Goal: Task Accomplishment & Management: Complete application form

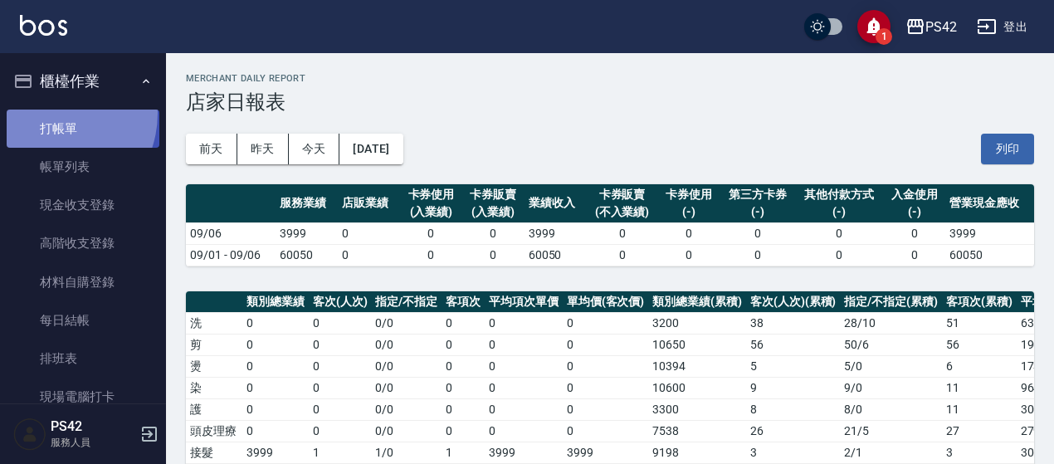
click at [46, 113] on link "打帳單" at bounding box center [83, 129] width 153 height 38
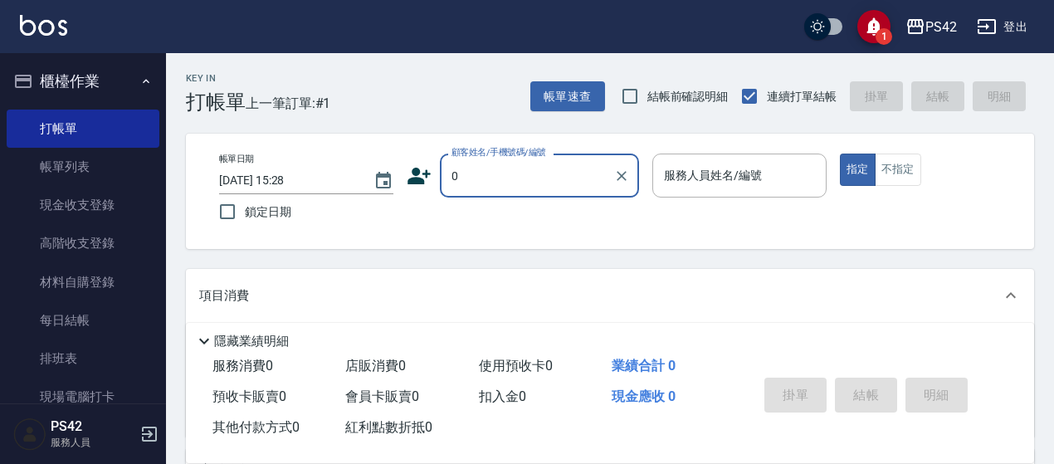
type input "無名字/0/null"
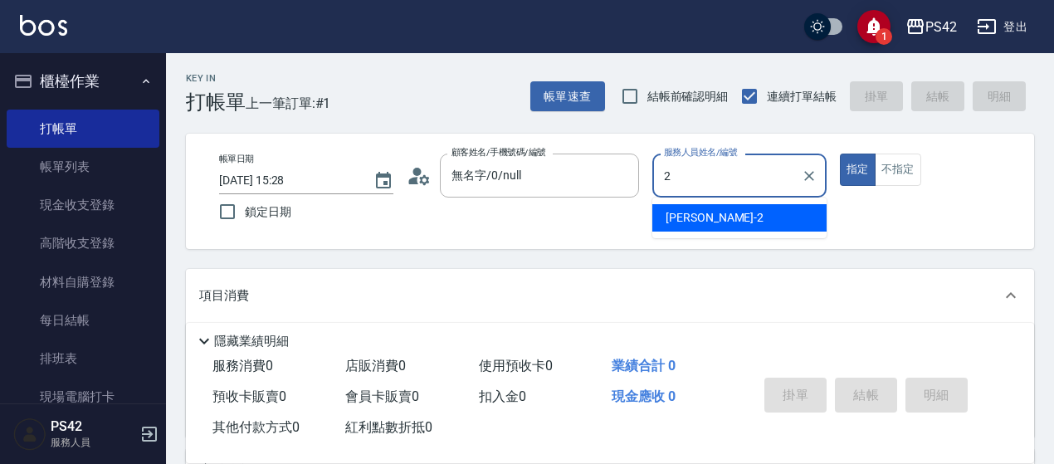
type input "[PERSON_NAME]-2"
type button "true"
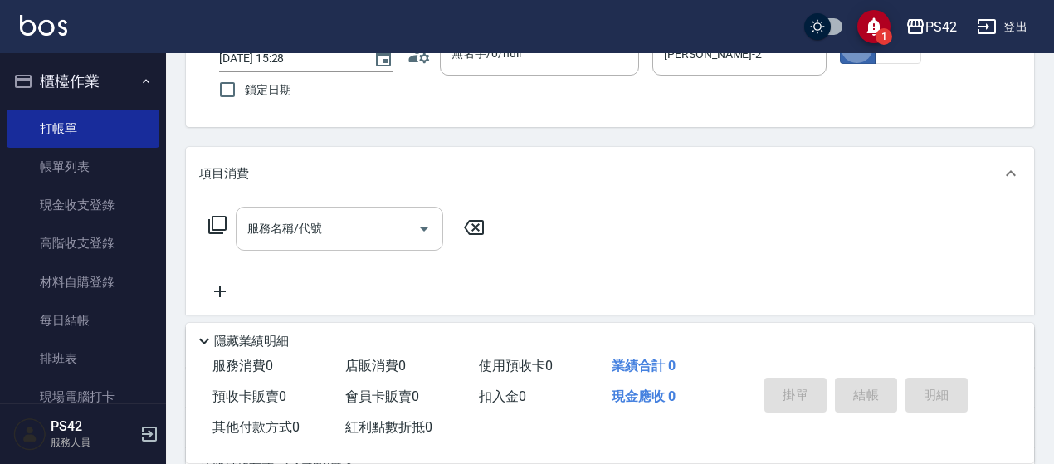
scroll to position [166, 0]
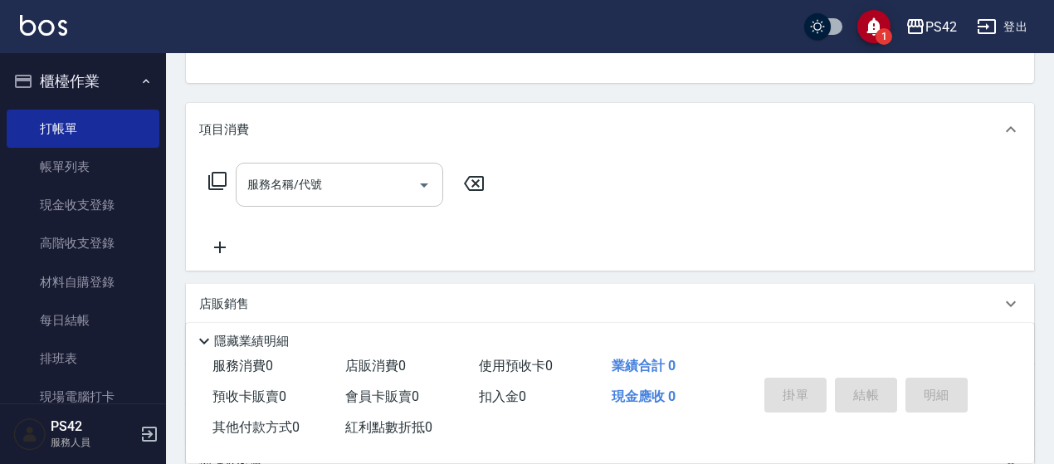
click at [321, 190] on input "服務名稱/代號" at bounding box center [327, 184] width 168 height 29
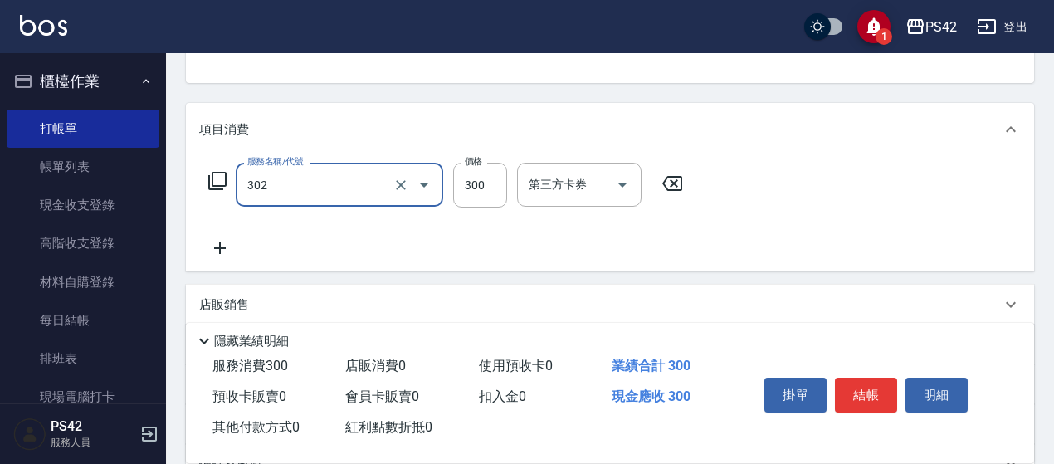
type input "剪髮(302)"
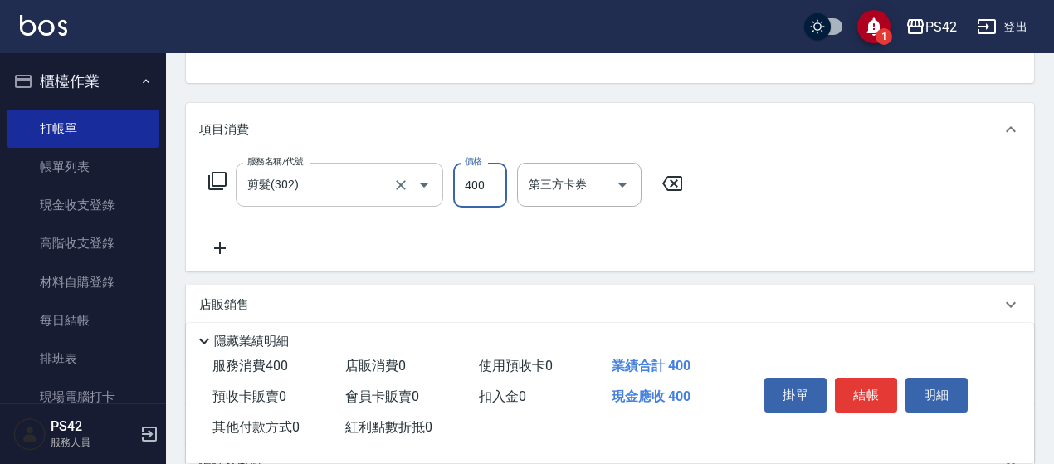
type input "400"
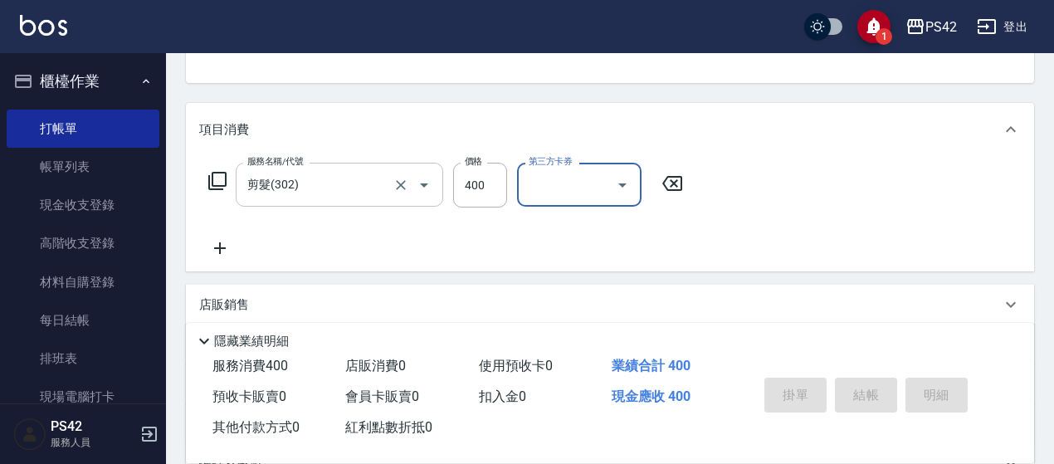
type input "[DATE] 15:29"
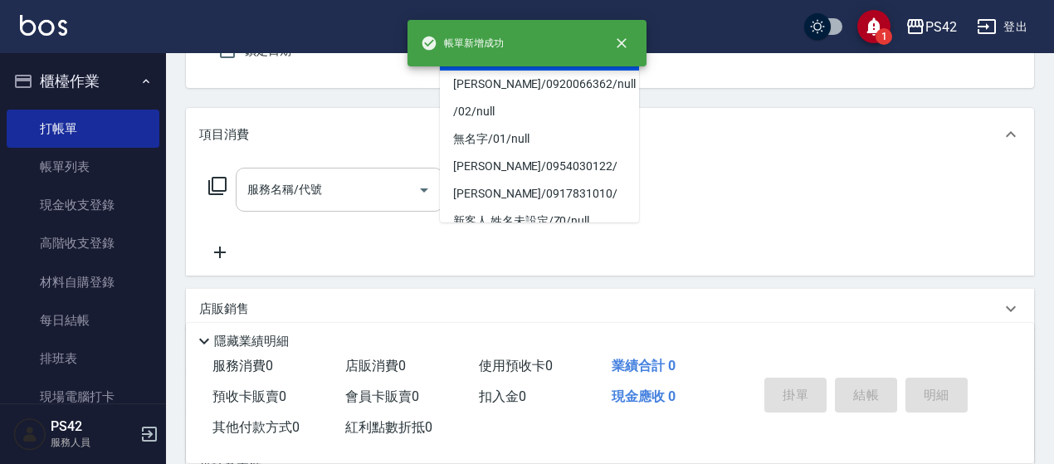
type input "無名字/0/null"
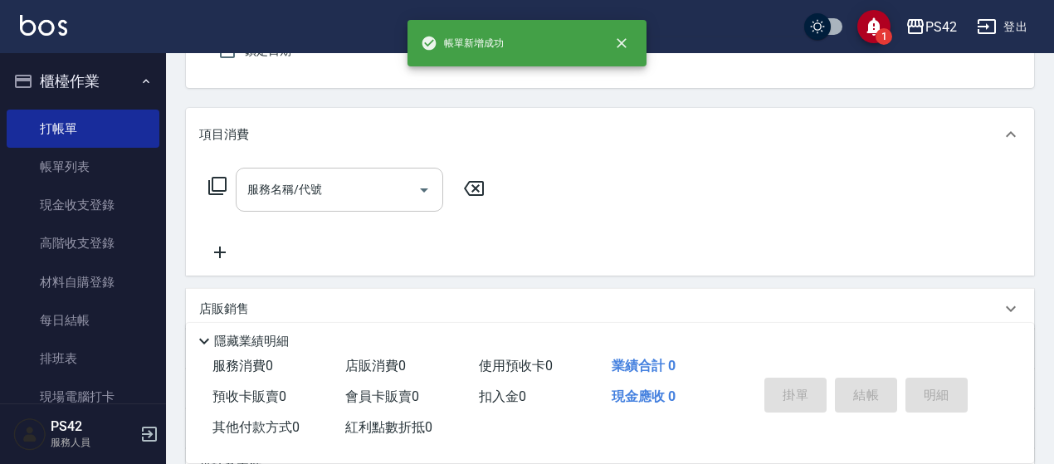
type input "858"
click at [840, 0] on button "指定" at bounding box center [858, 9] width 36 height 32
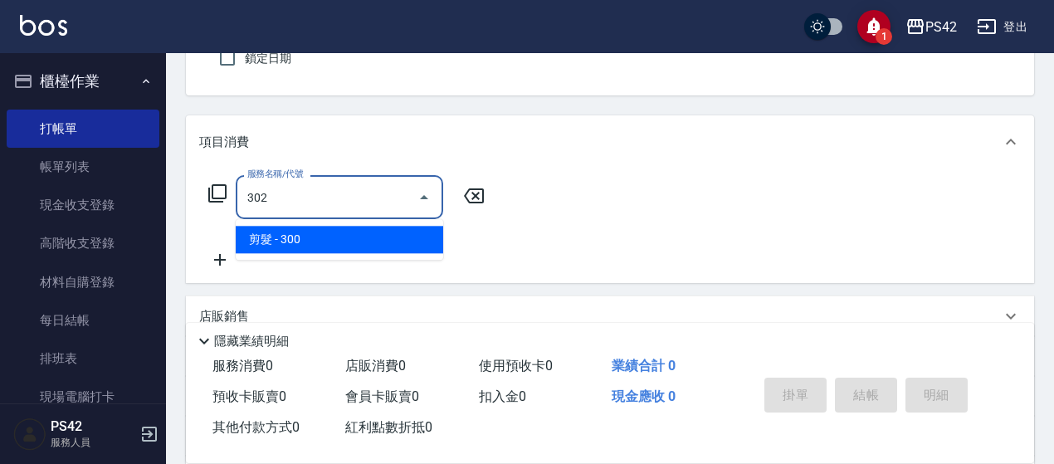
type input "剪髮(302)"
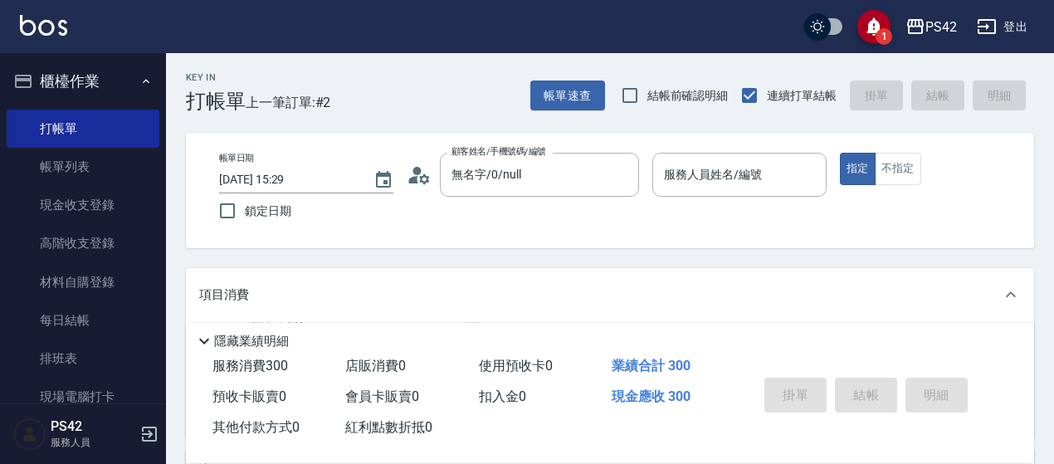
scroll to position [0, 0]
click at [784, 172] on input "服務人員姓名/編號" at bounding box center [739, 175] width 159 height 29
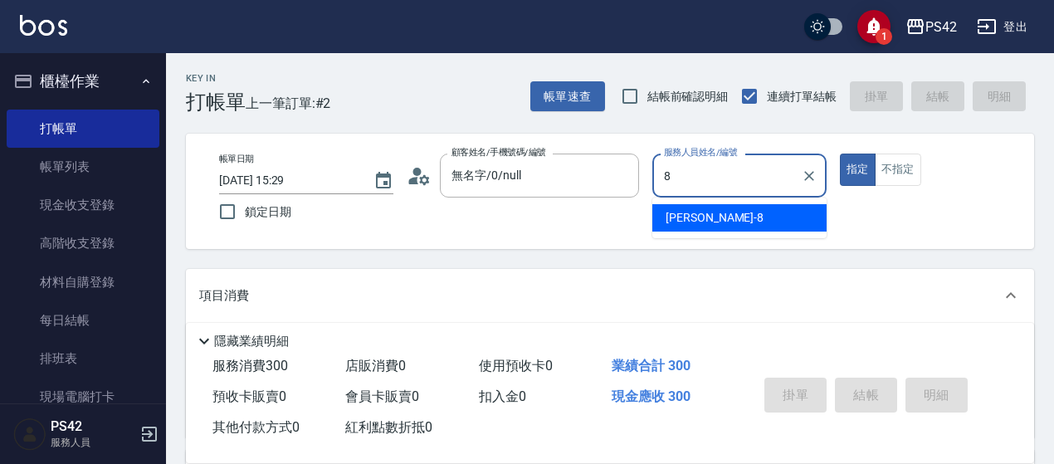
type input "[PERSON_NAME]-8"
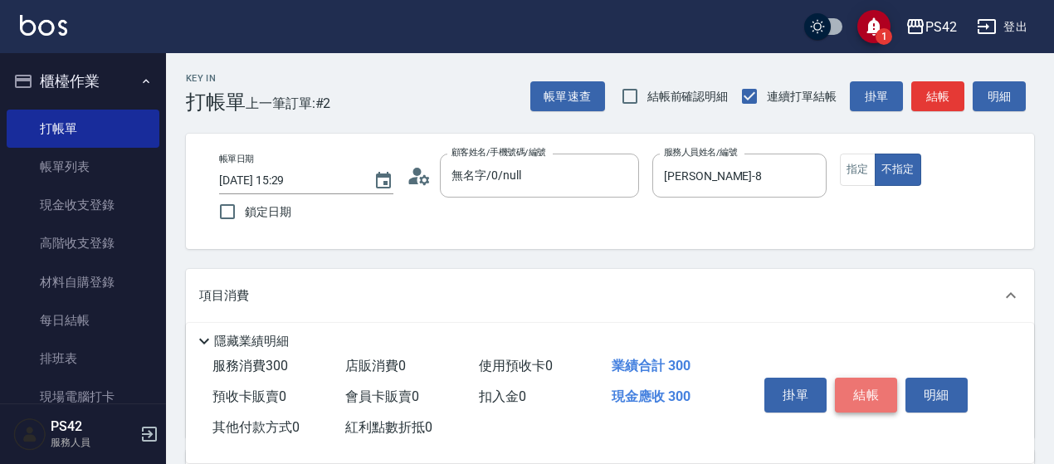
click at [857, 390] on button "結帳" at bounding box center [866, 394] width 62 height 35
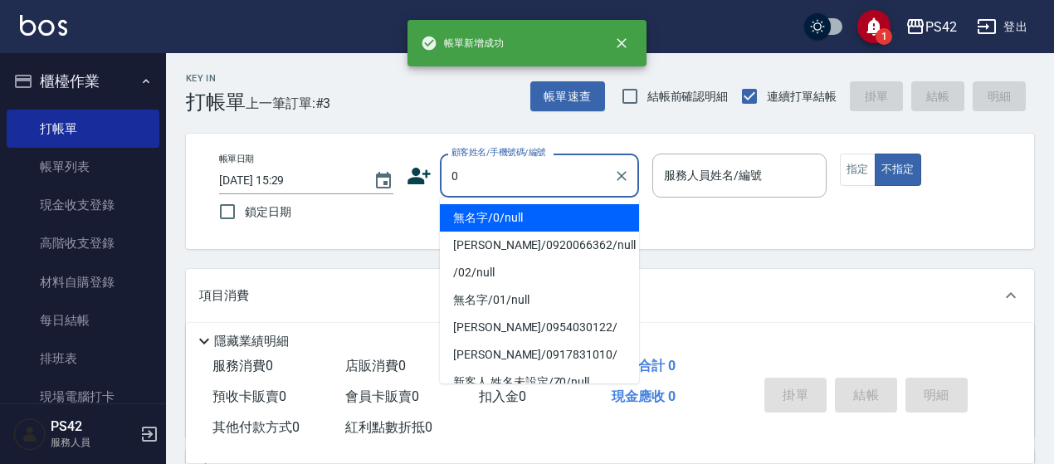
type input "無名字/0/null"
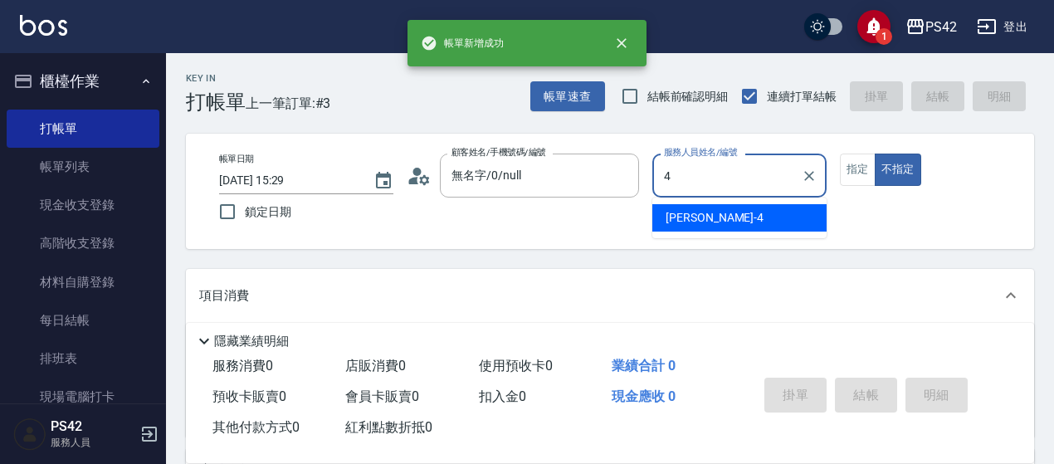
type input "[PERSON_NAME]-4"
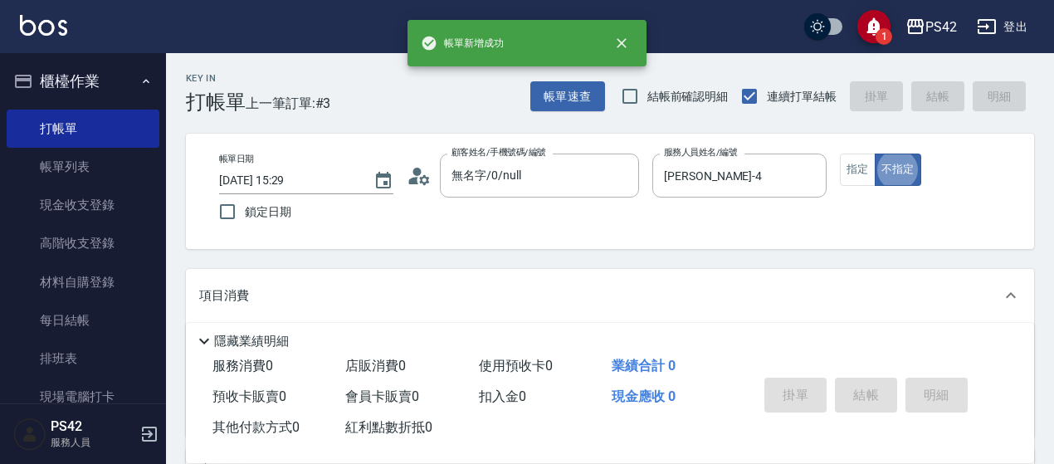
type button "false"
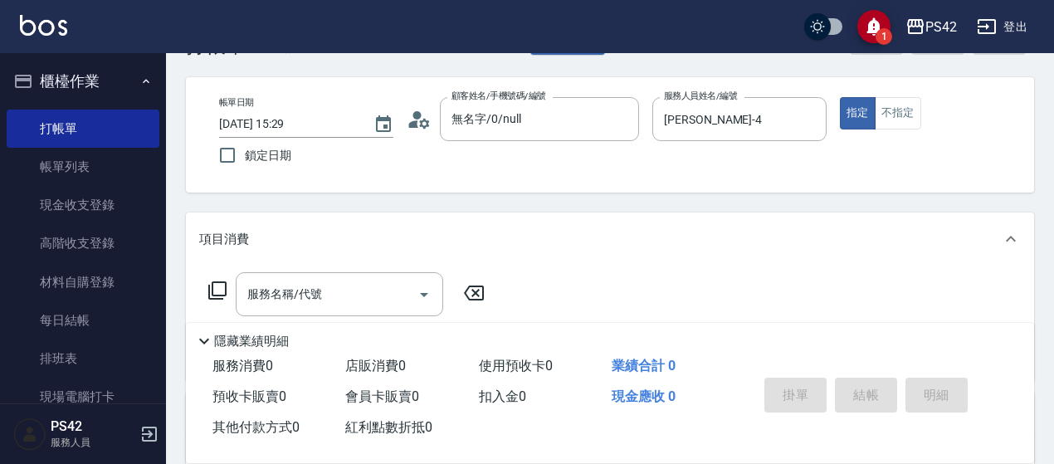
scroll to position [83, 0]
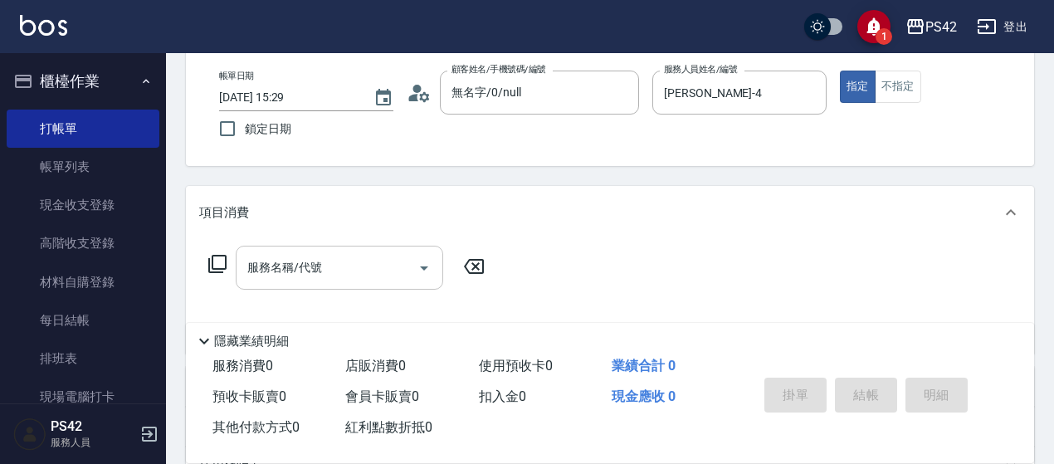
click at [284, 256] on div "服務名稱/代號 服務名稱/代號" at bounding box center [339, 268] width 207 height 44
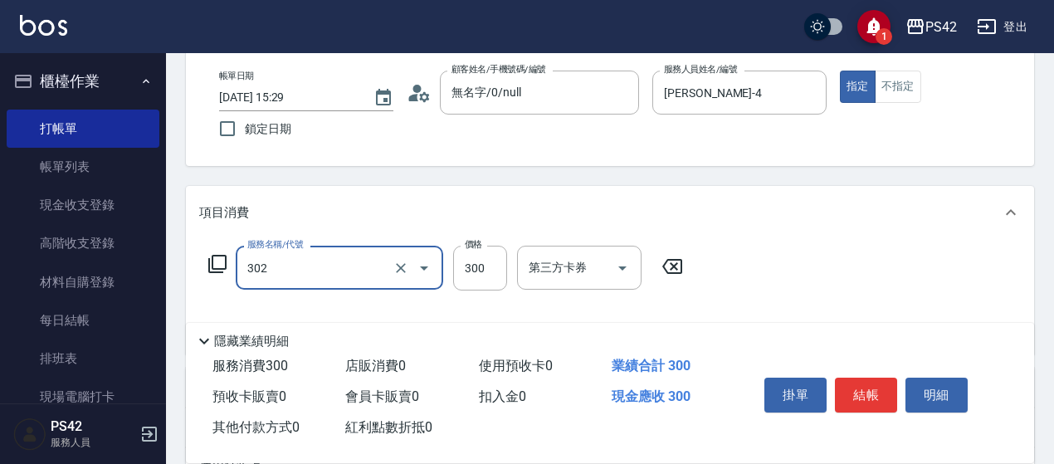
type input "剪髮(302)"
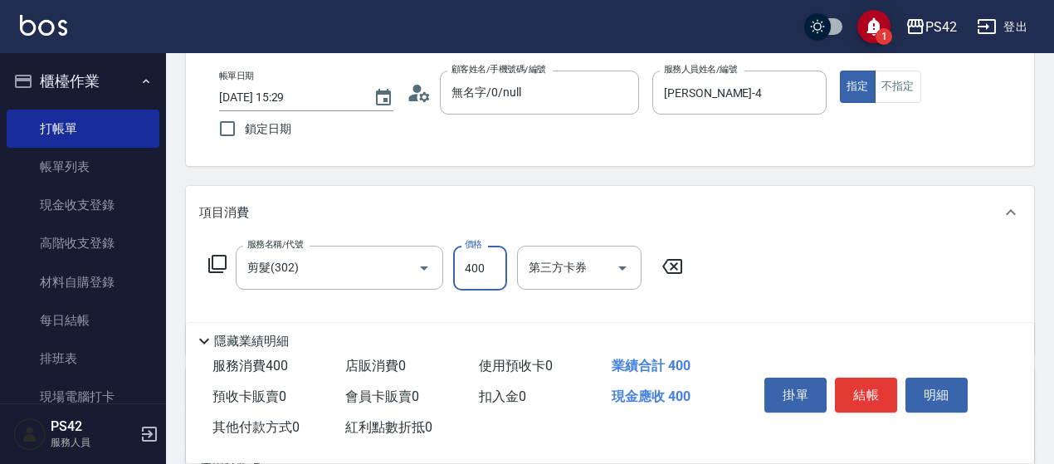
type input "400"
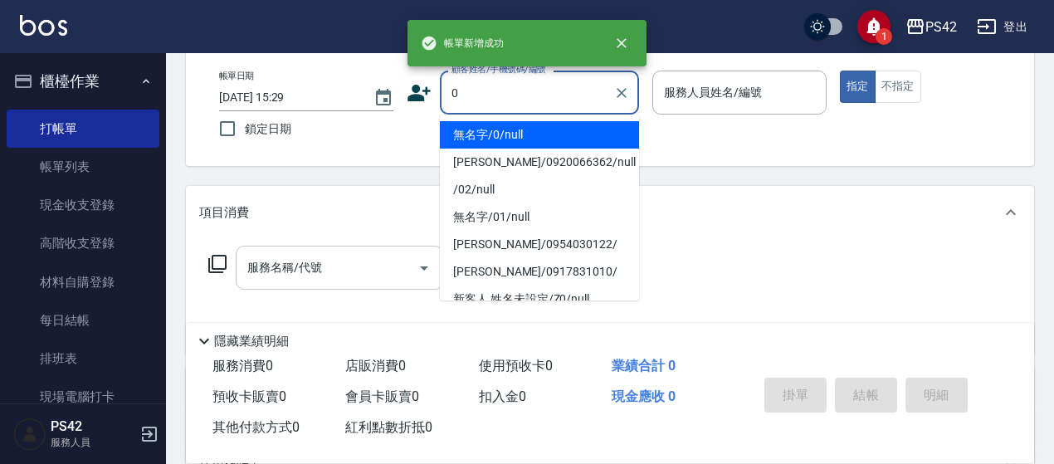
type input "0"
type input "2"
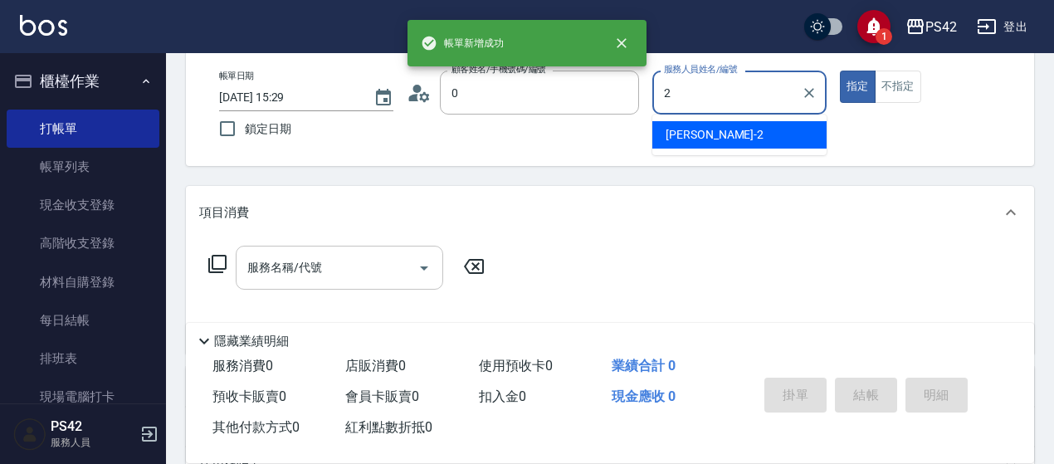
type input "無名字/0/null"
type input "[PERSON_NAME]-2"
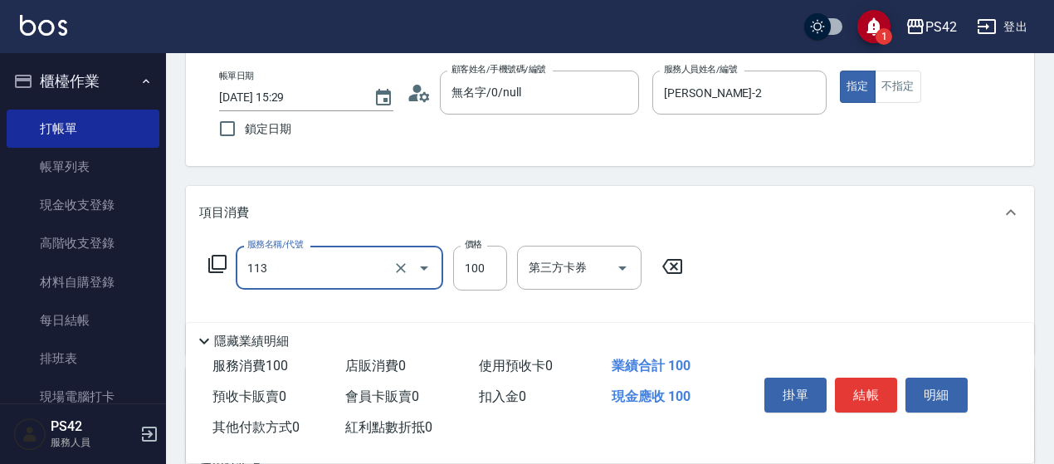
type input "瞬護100(113)"
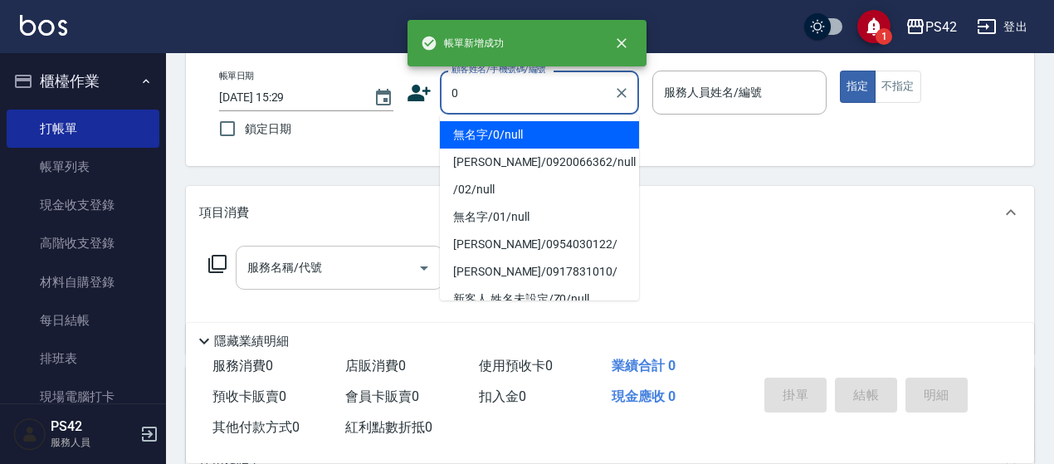
type input "無名字/0/null"
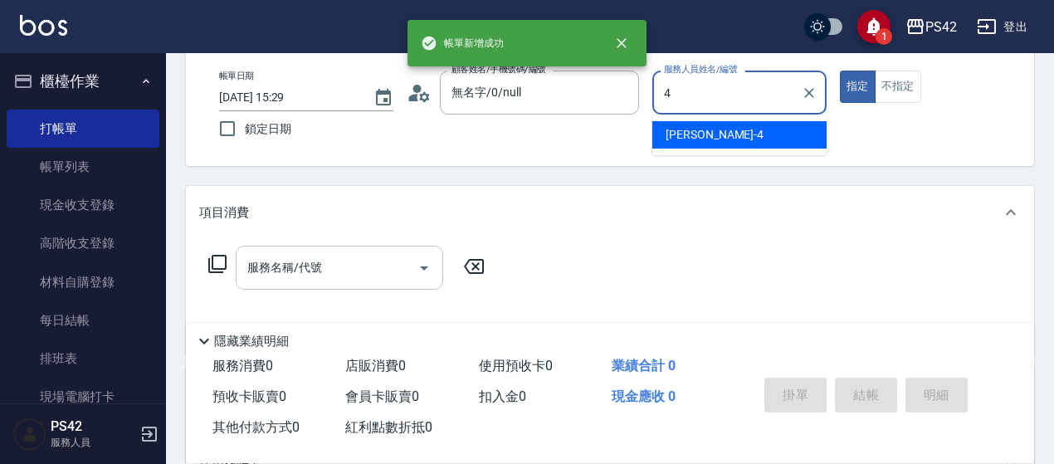
type input "[PERSON_NAME]-4"
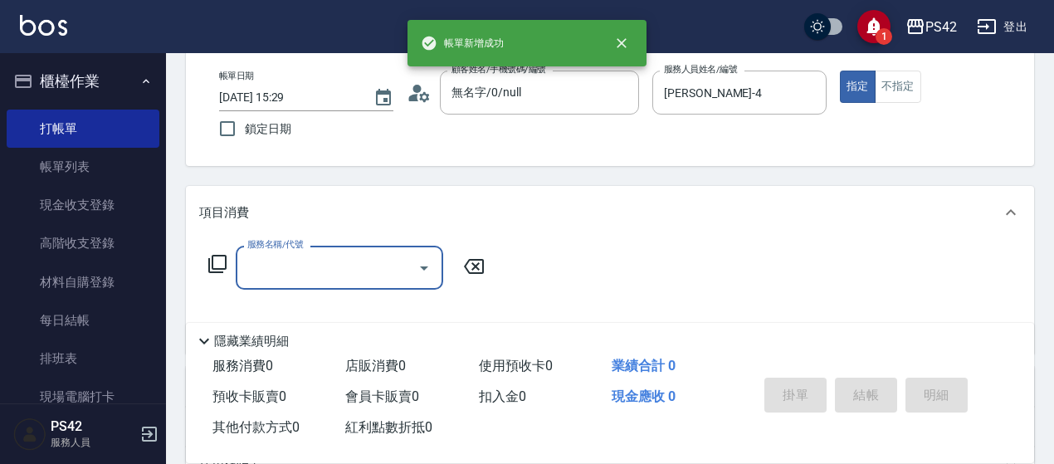
type input "3"
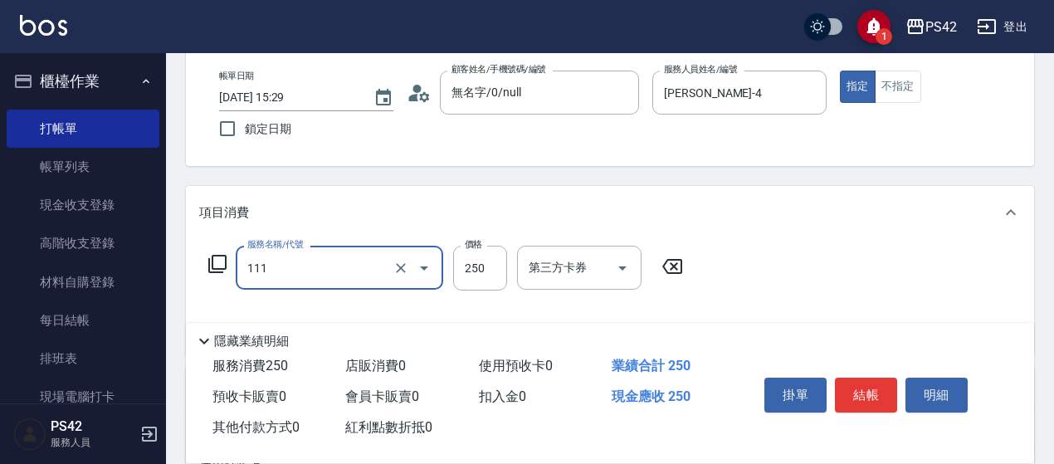
type input "200(111)"
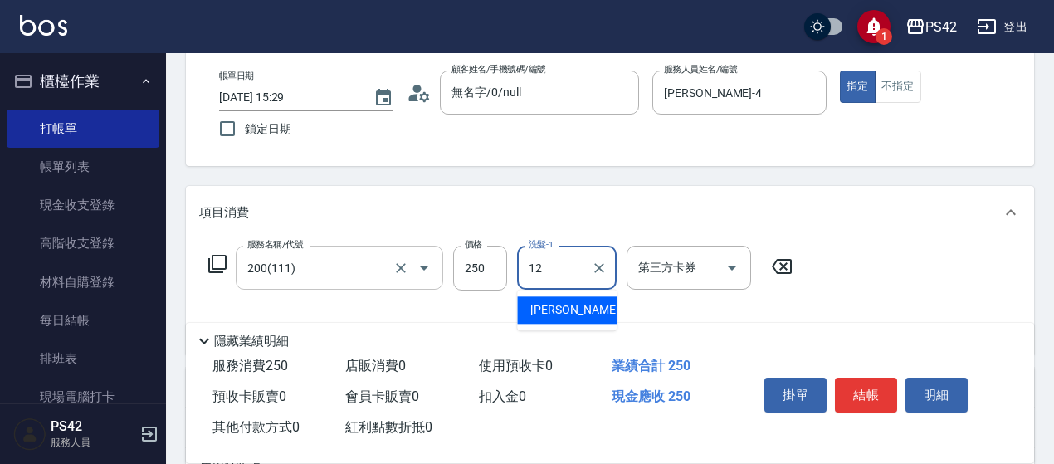
type input "[PERSON_NAME]-12"
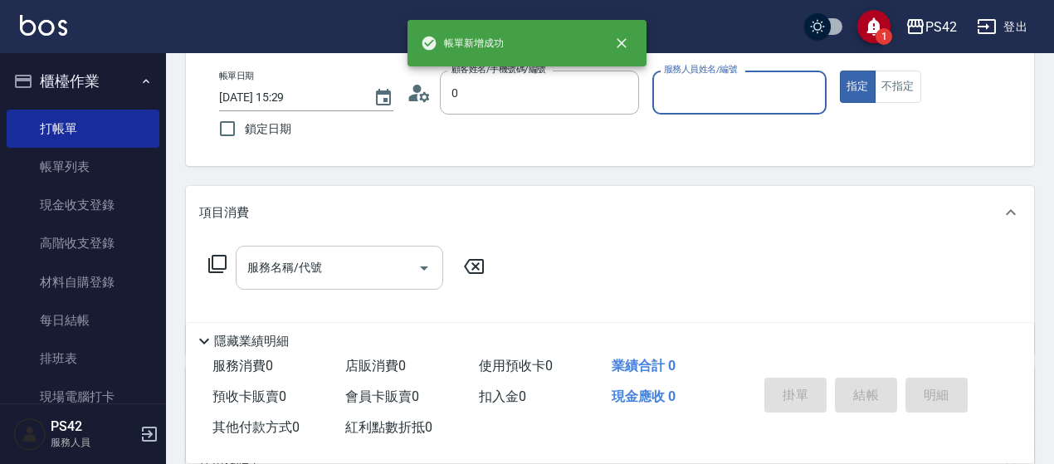
type input "無名字/0/null"
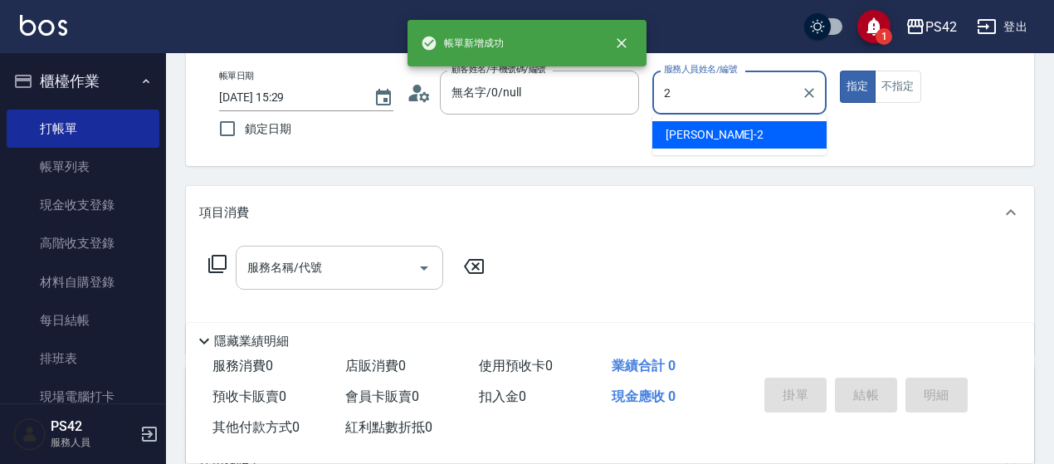
type input "[PERSON_NAME]-2"
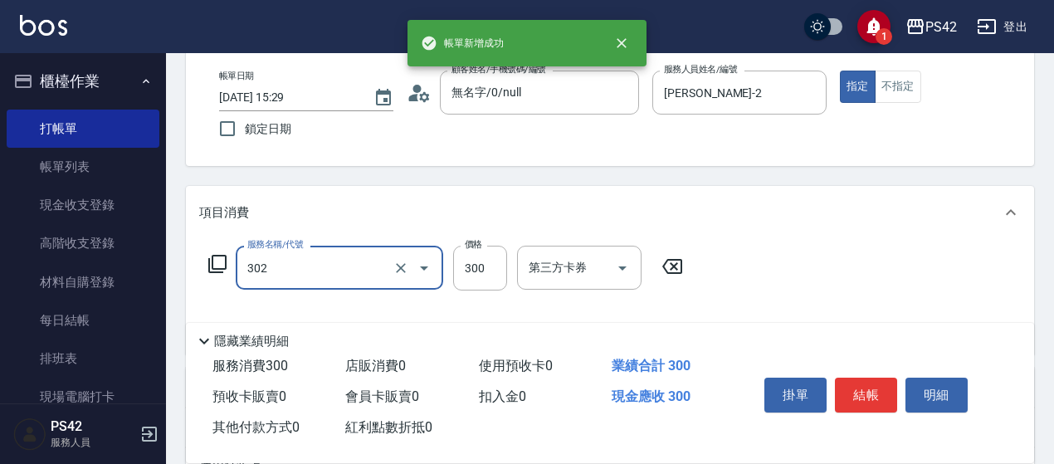
type input "剪髮(302)"
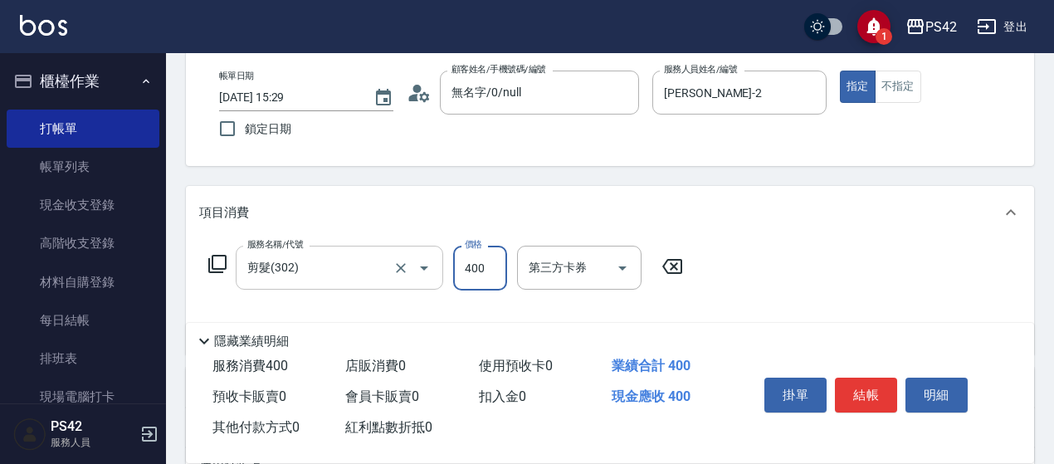
type input "400"
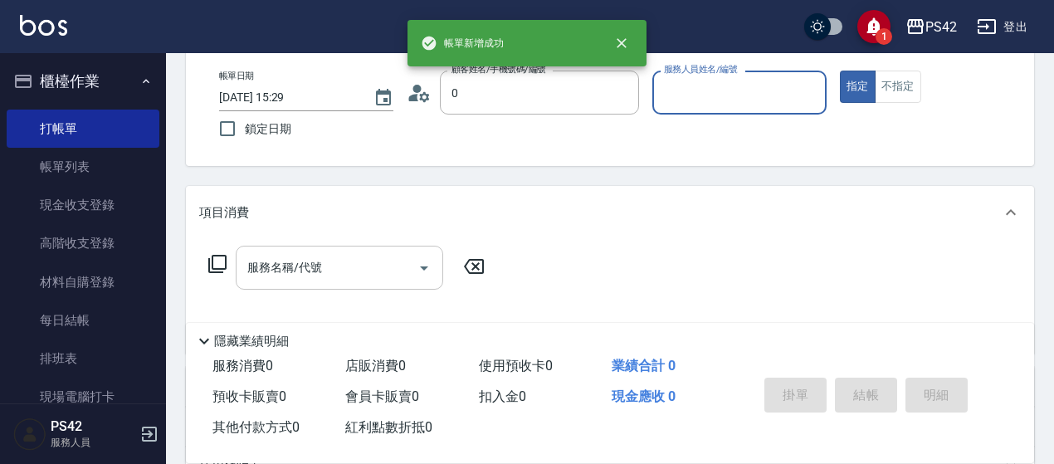
type input "無名字/0/null"
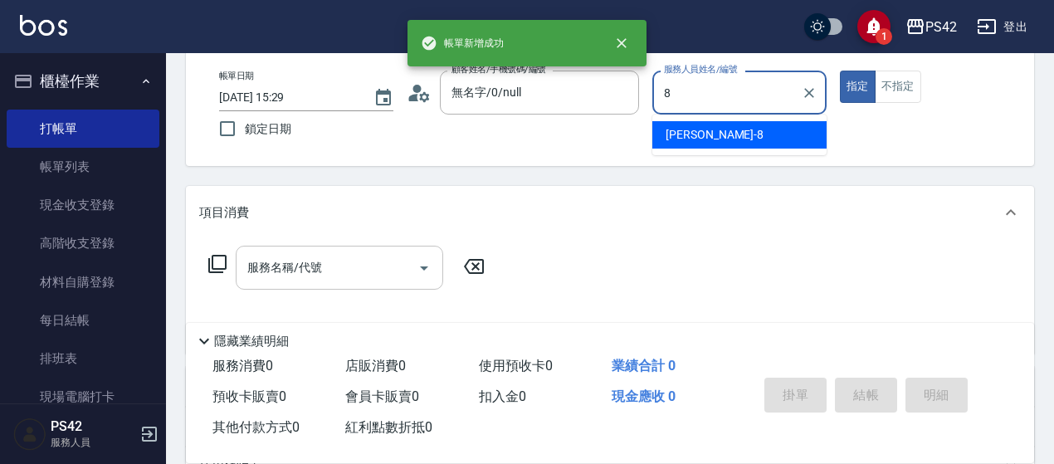
type input "[PERSON_NAME]-8"
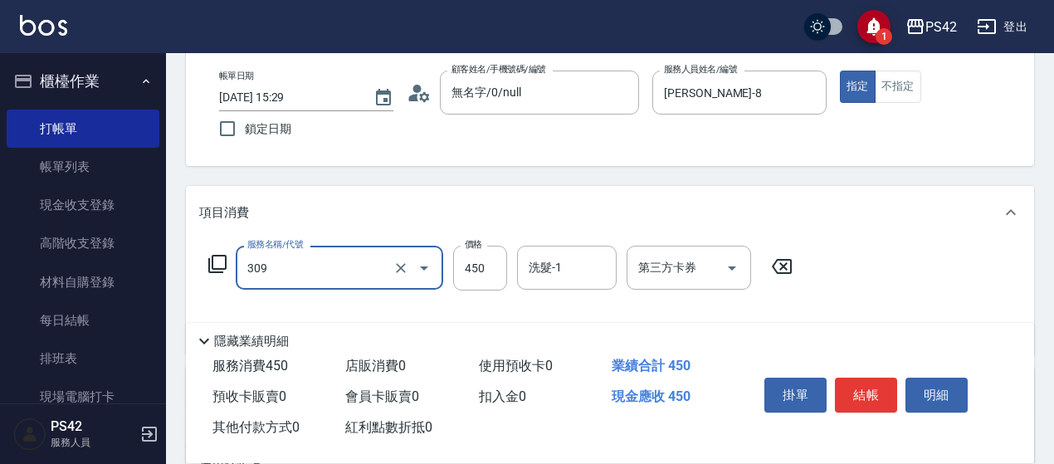
type input "洗+剪(309)"
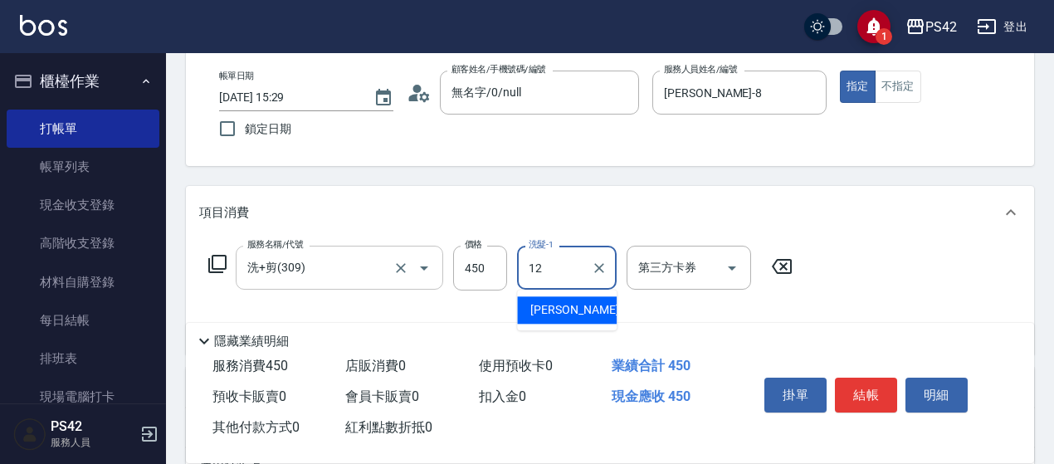
type input "[PERSON_NAME]-12"
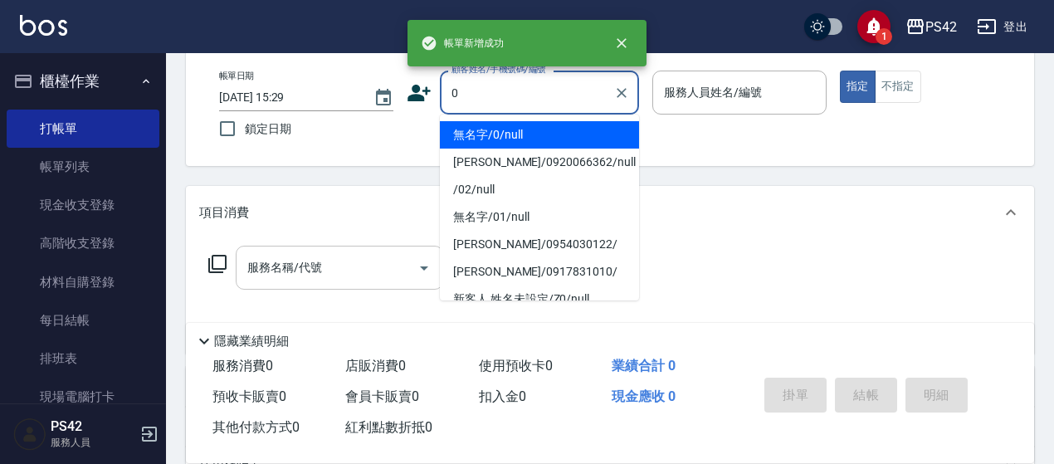
type input "無名字/0/null"
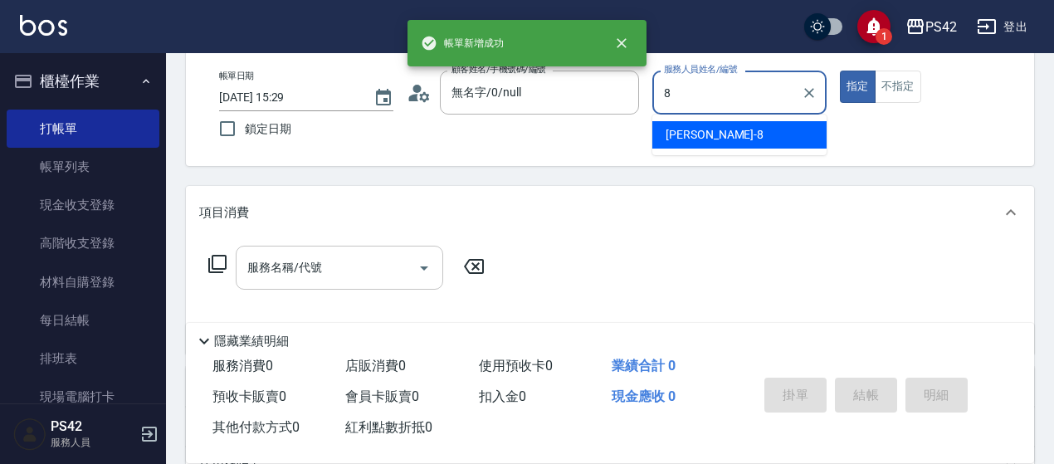
type input "[PERSON_NAME]-8"
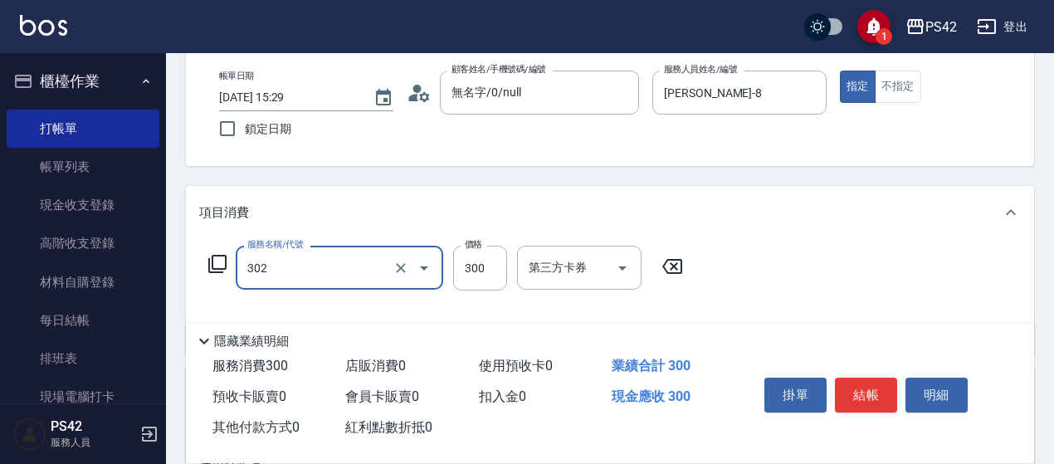
type input "剪髮(302)"
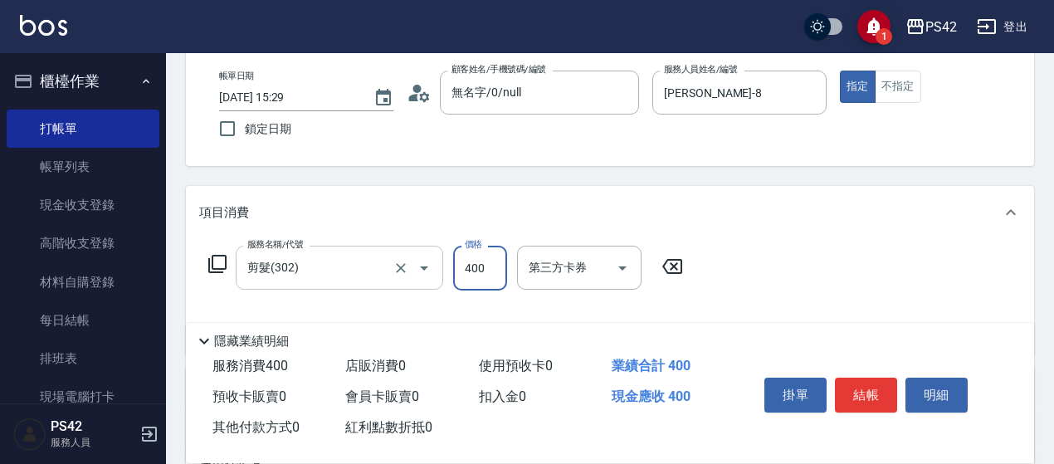
type input "400"
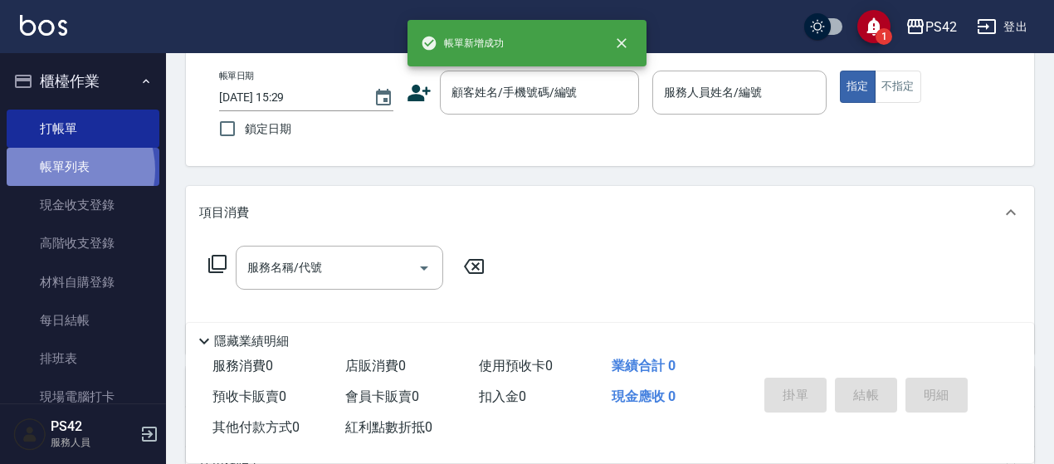
click at [64, 170] on link "帳單列表" at bounding box center [83, 167] width 153 height 38
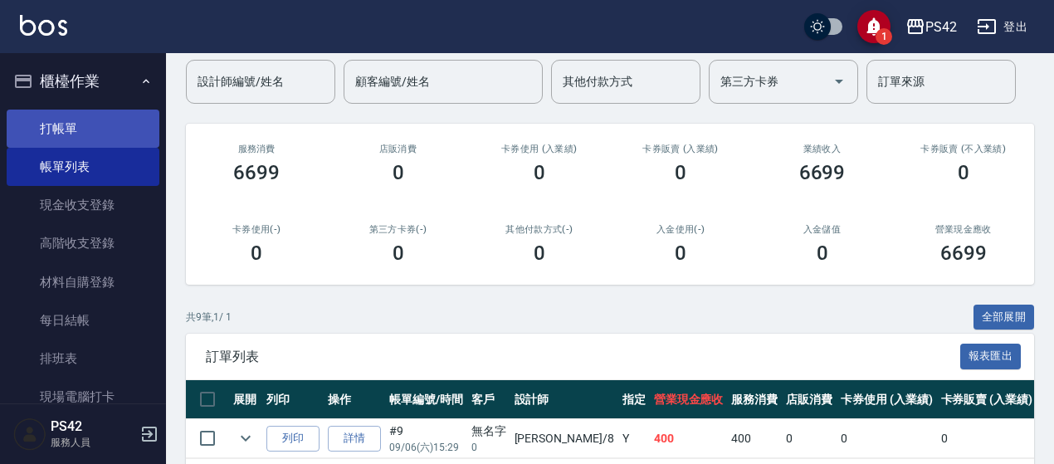
scroll to position [83, 0]
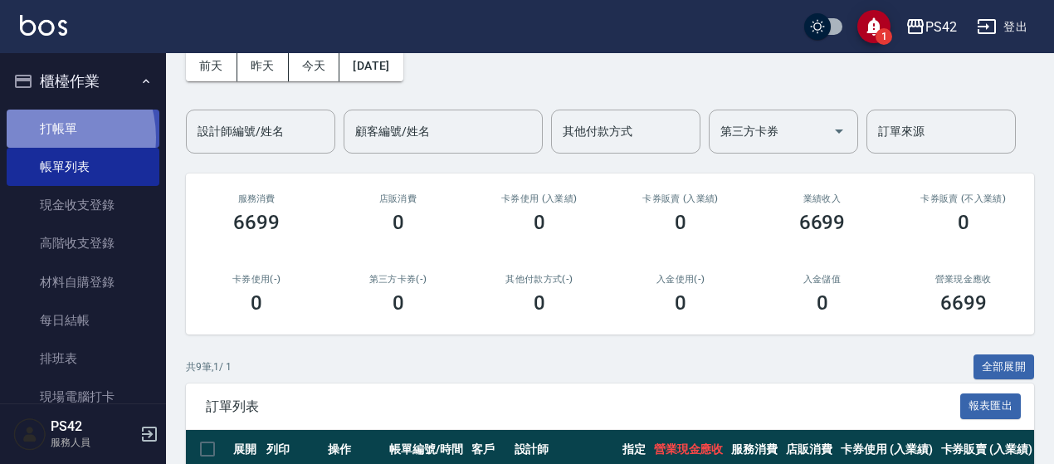
click at [42, 137] on link "打帳單" at bounding box center [83, 129] width 153 height 38
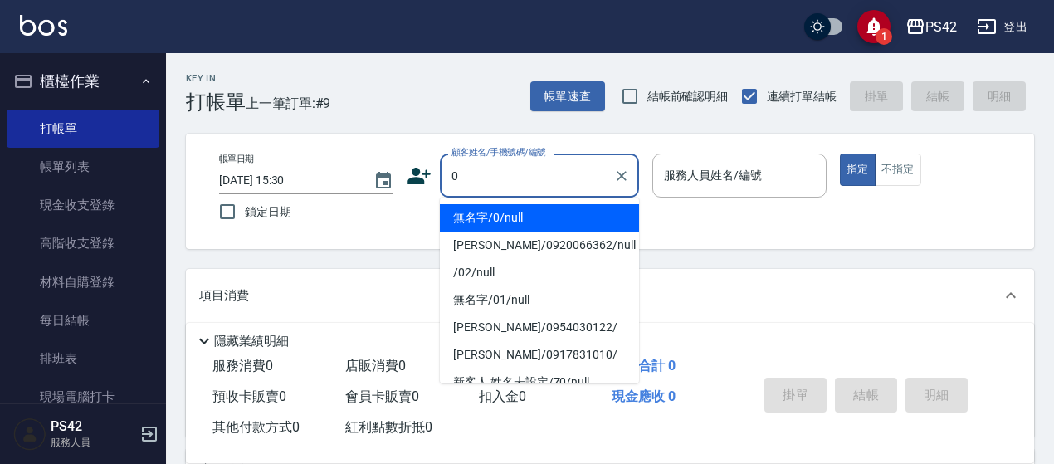
type input "無名字/0/null"
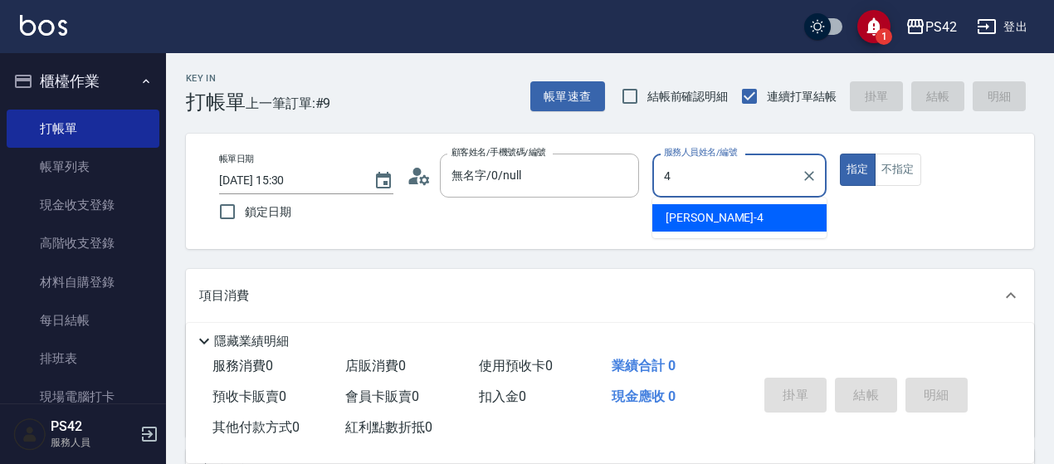
type input "4"
type button "true"
type input "[PERSON_NAME]-4"
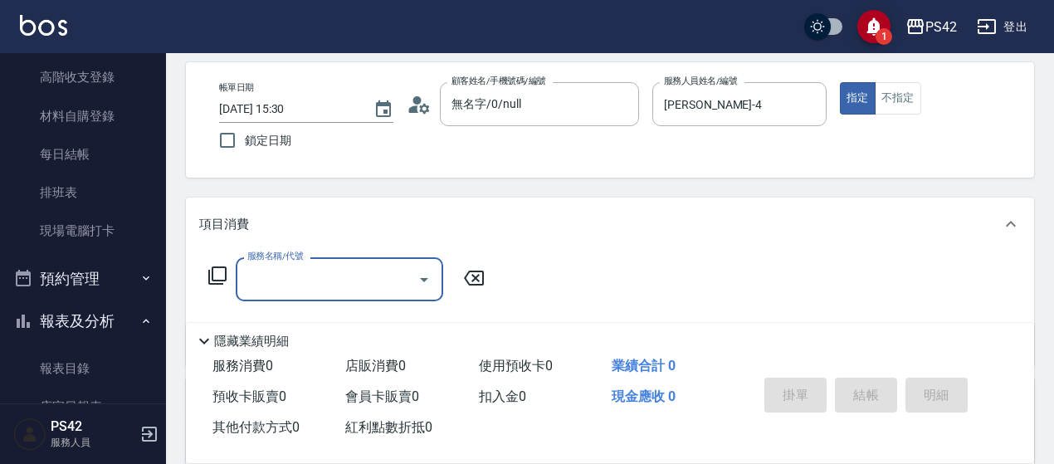
scroll to position [166, 0]
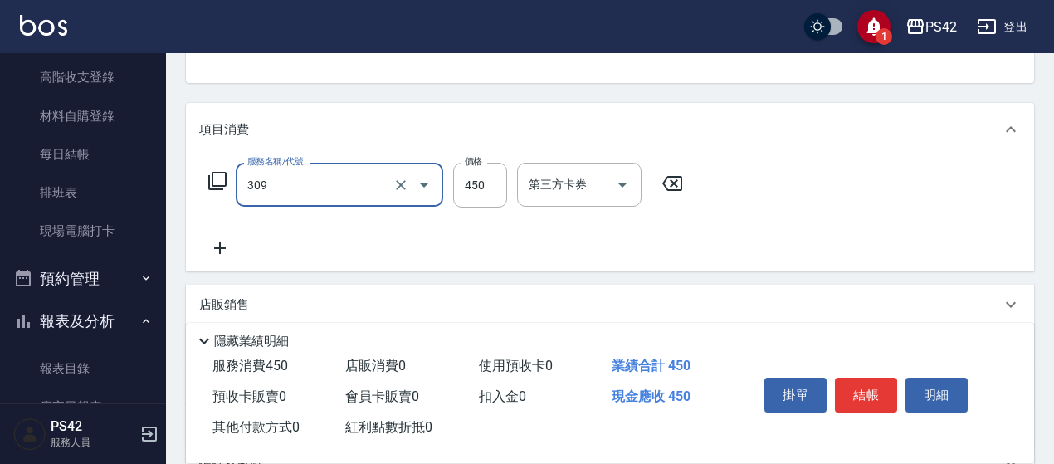
type input "洗+剪(309)"
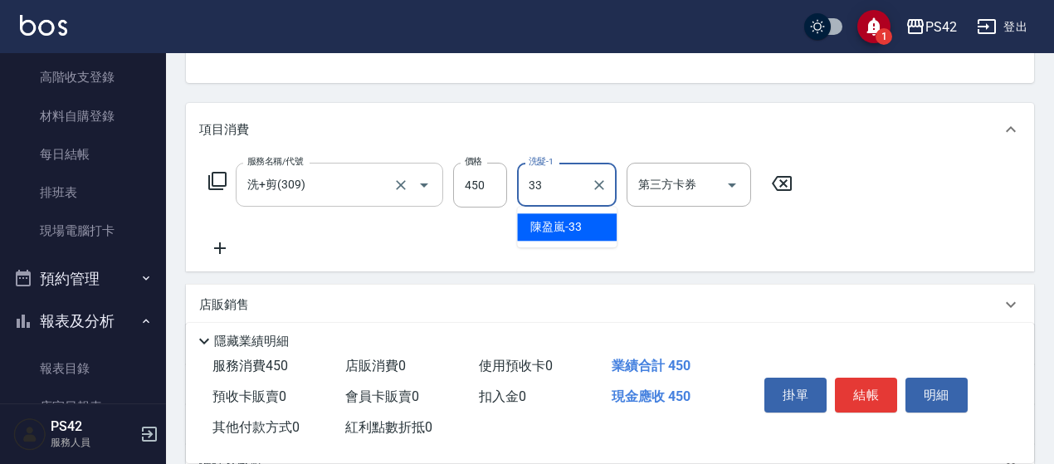
type input "[PERSON_NAME]-33"
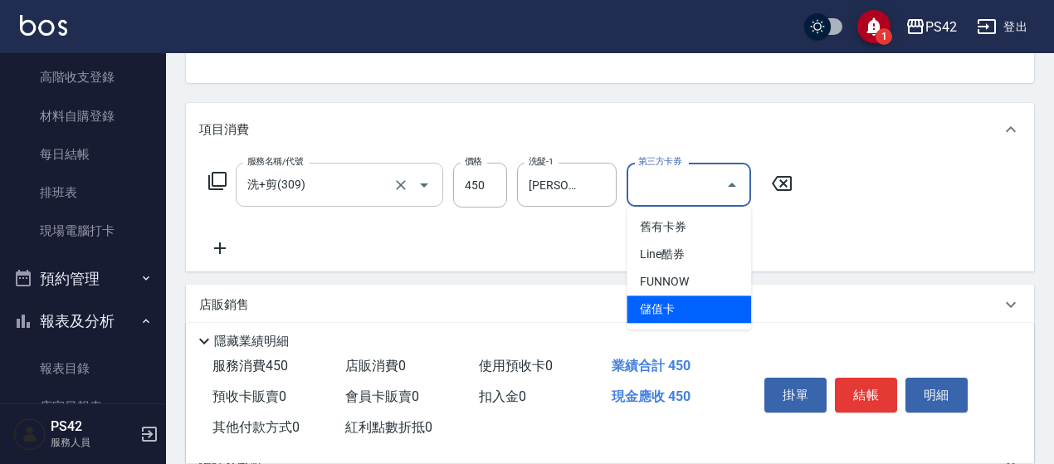
type input "儲值卡"
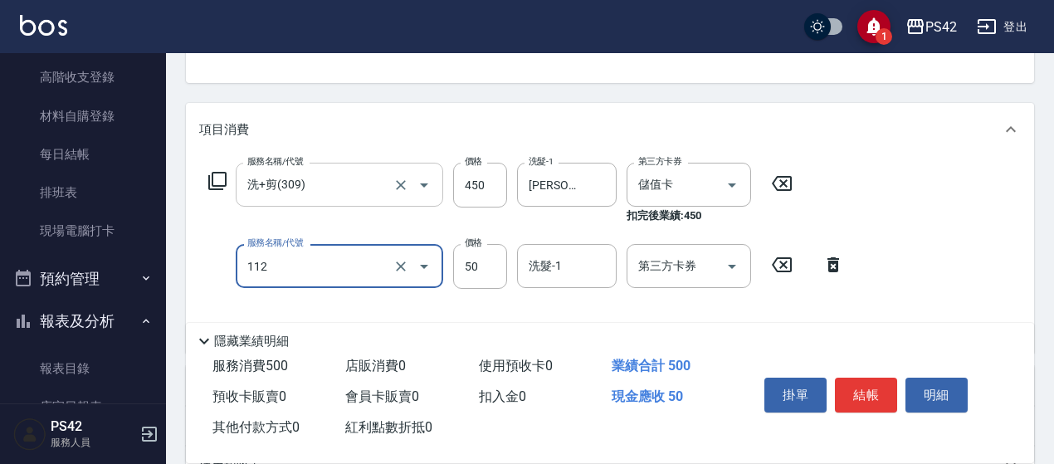
type input "精油50(112)"
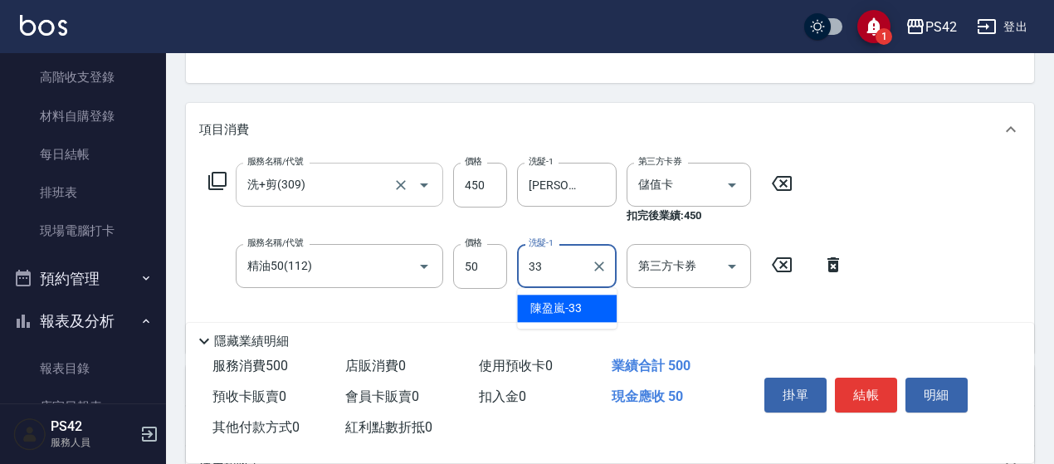
type input "[PERSON_NAME]-33"
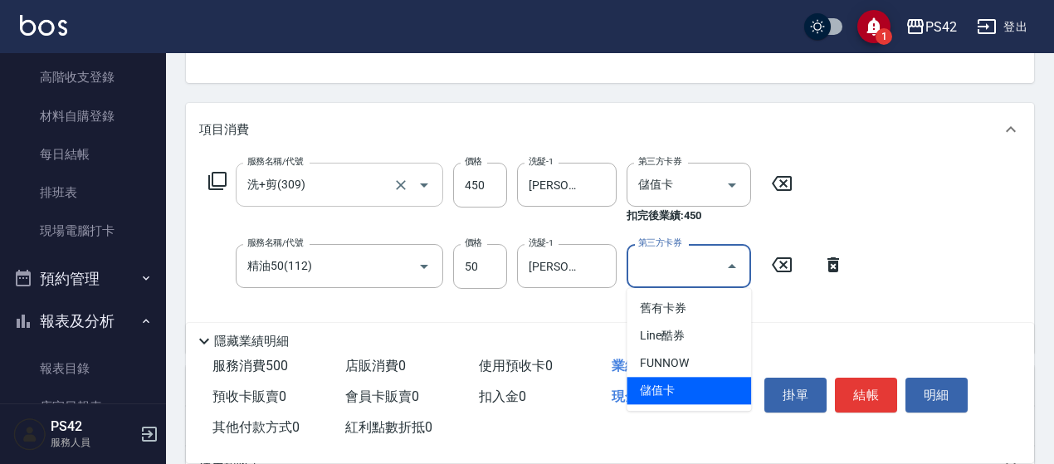
type input "儲值卡"
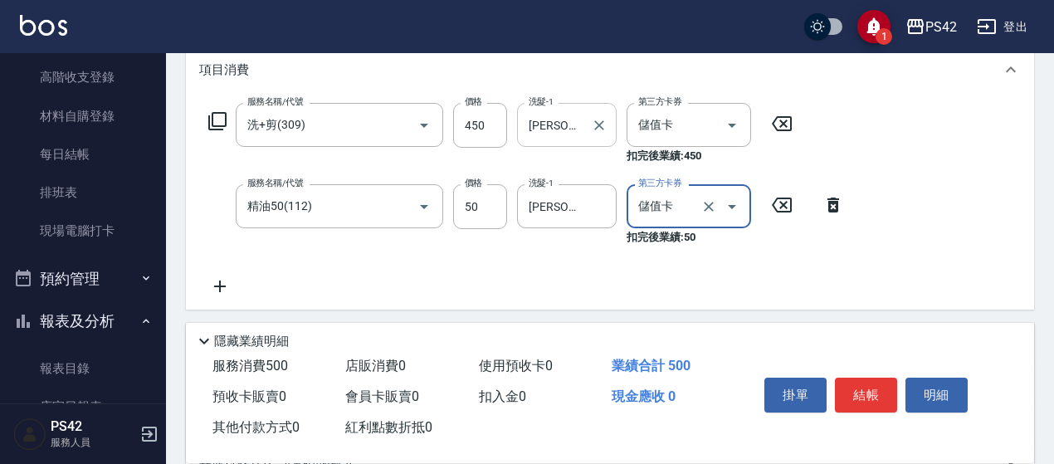
scroll to position [249, 0]
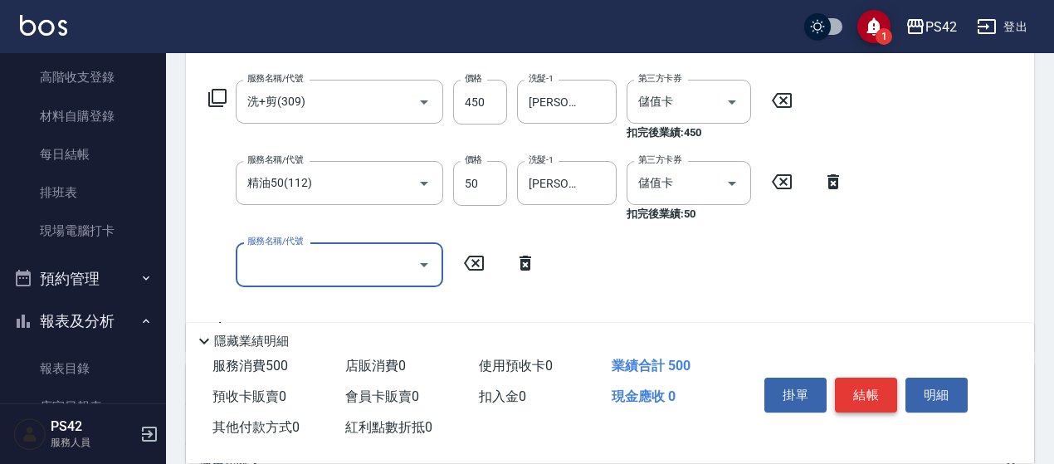
click at [866, 386] on button "結帳" at bounding box center [866, 394] width 62 height 35
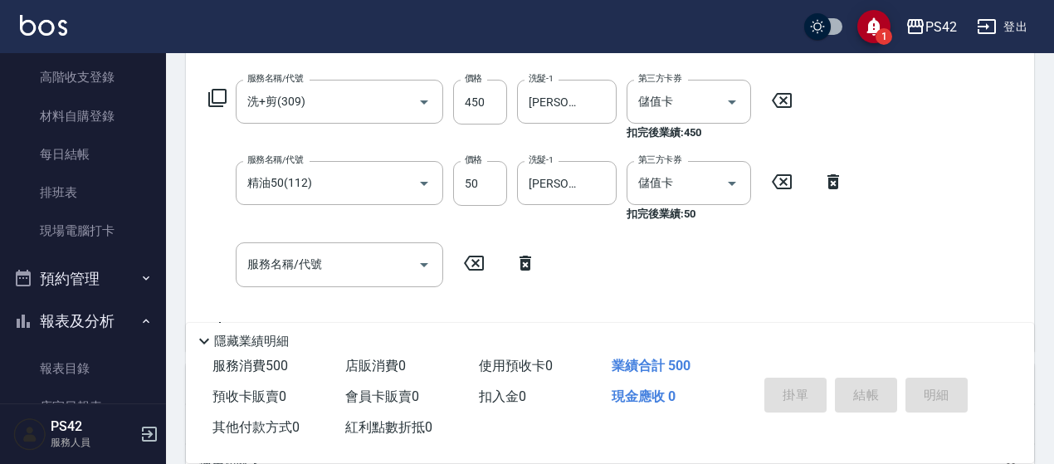
type input "[DATE] 15:31"
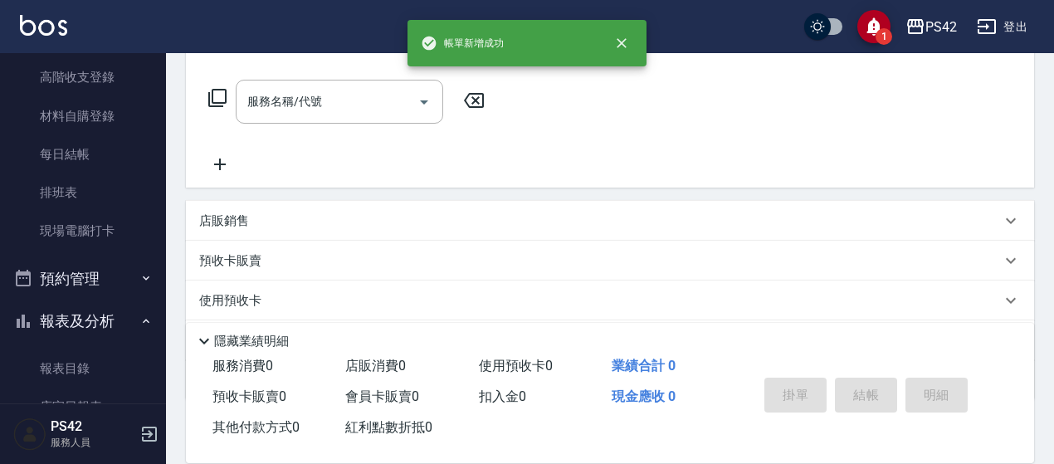
scroll to position [0, 0]
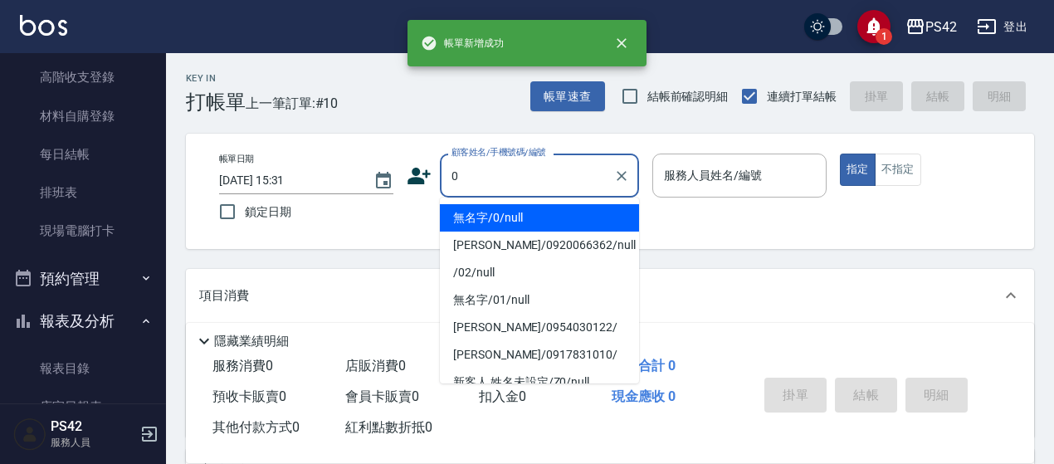
type input "無名字/0/null"
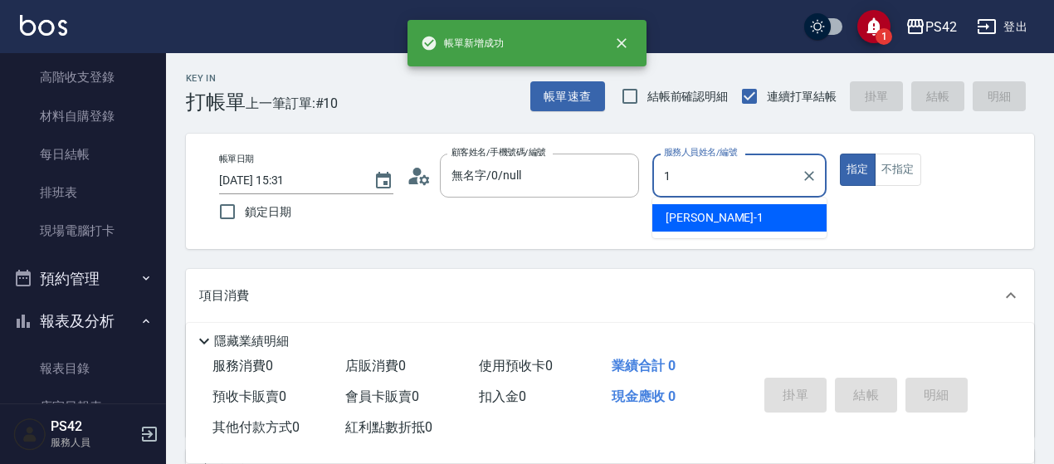
type input "[PERSON_NAME]-1"
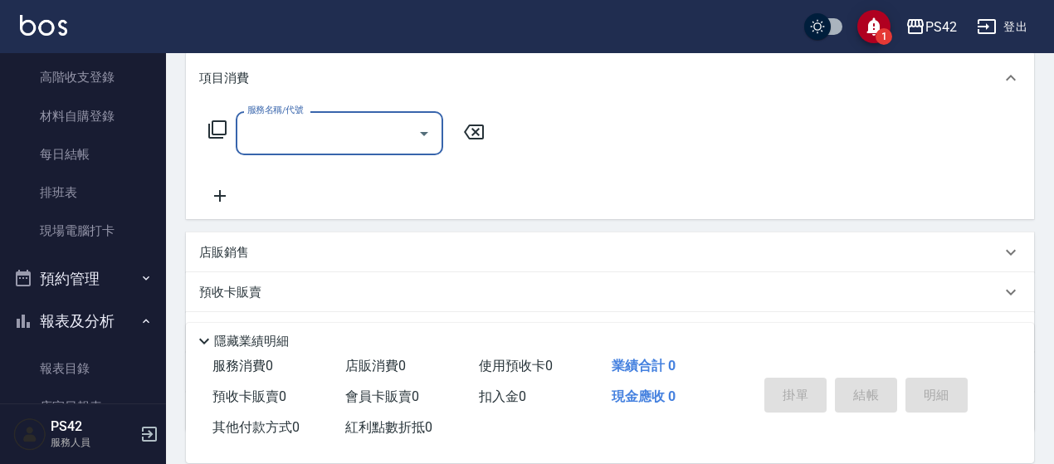
scroll to position [249, 0]
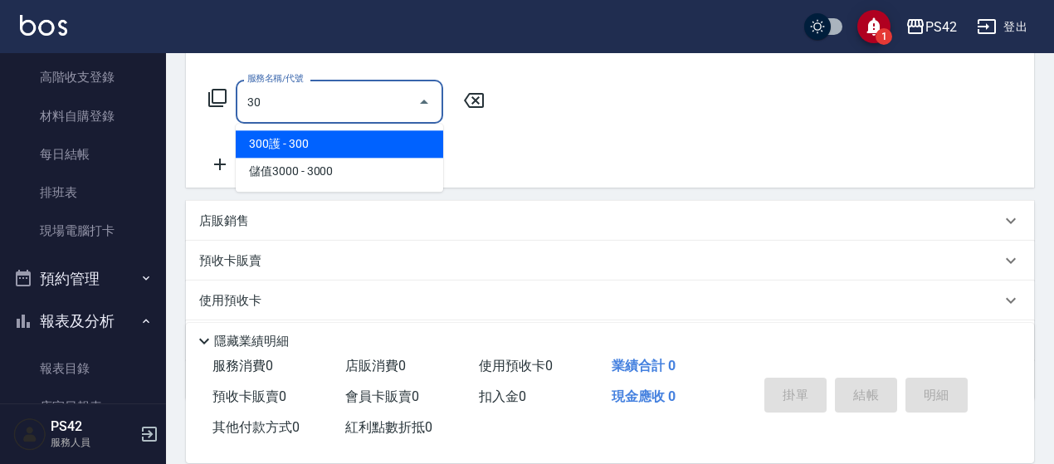
type input "3"
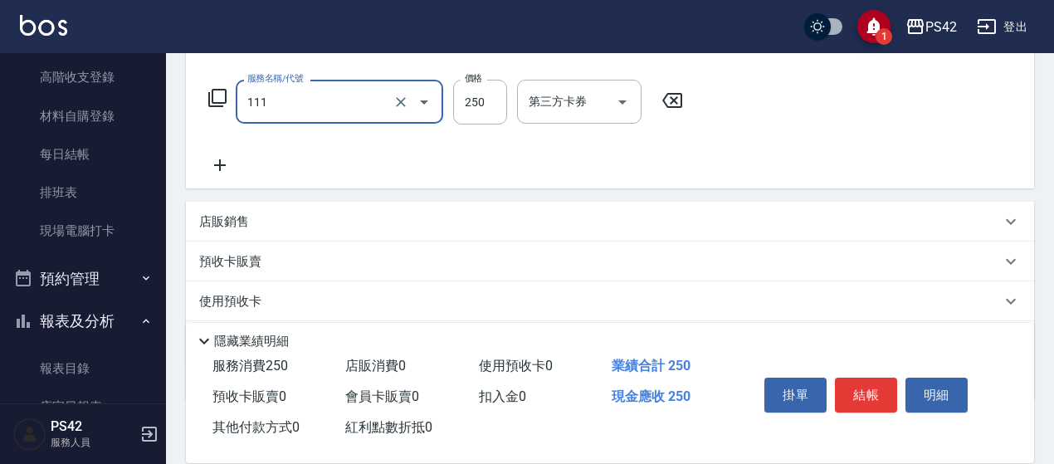
type input "200(111)"
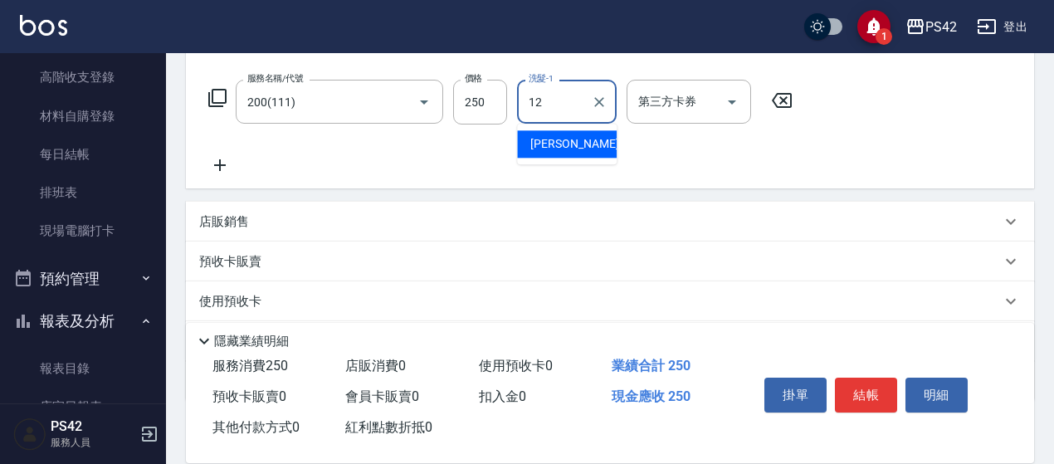
type input "[PERSON_NAME]-12"
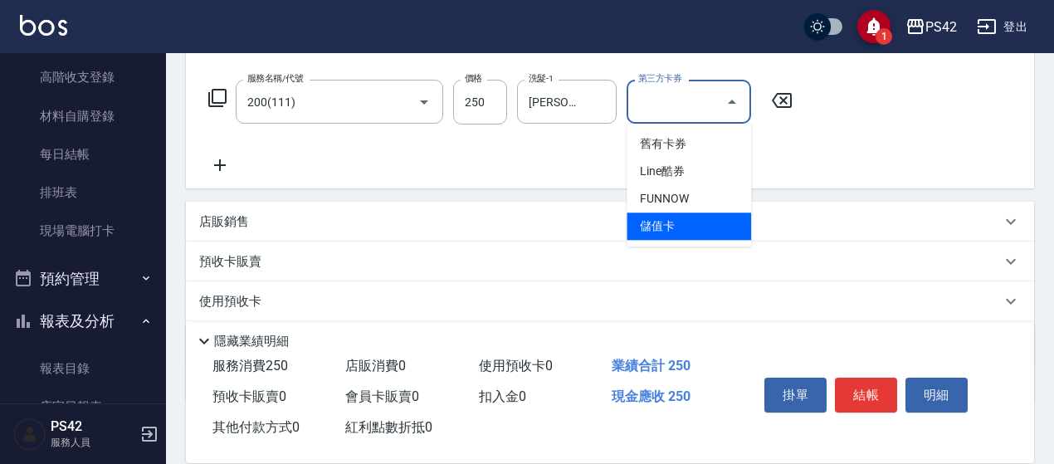
type input "儲值卡"
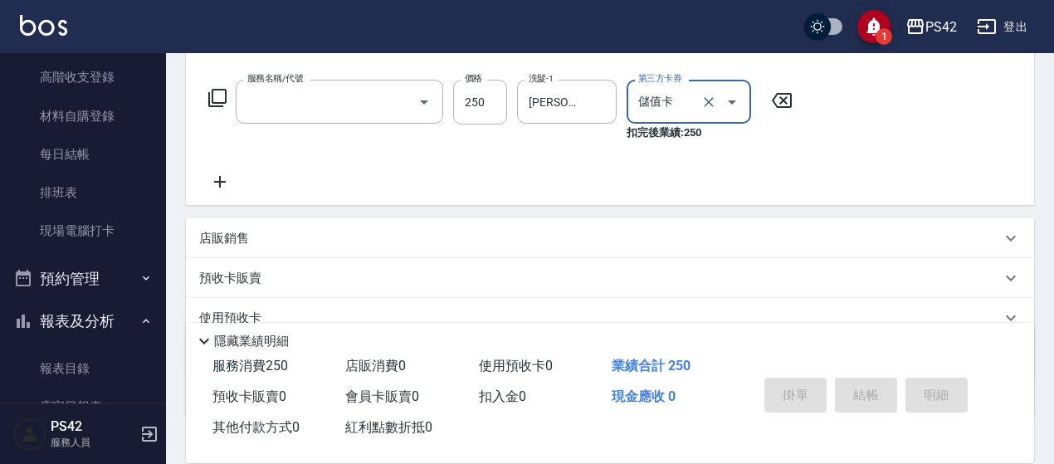
scroll to position [0, 0]
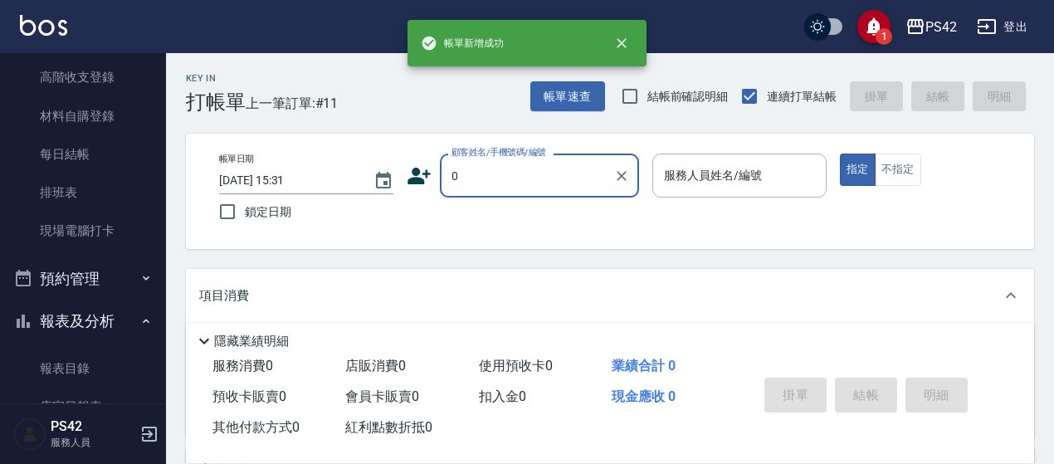
type input "無名字/0/null"
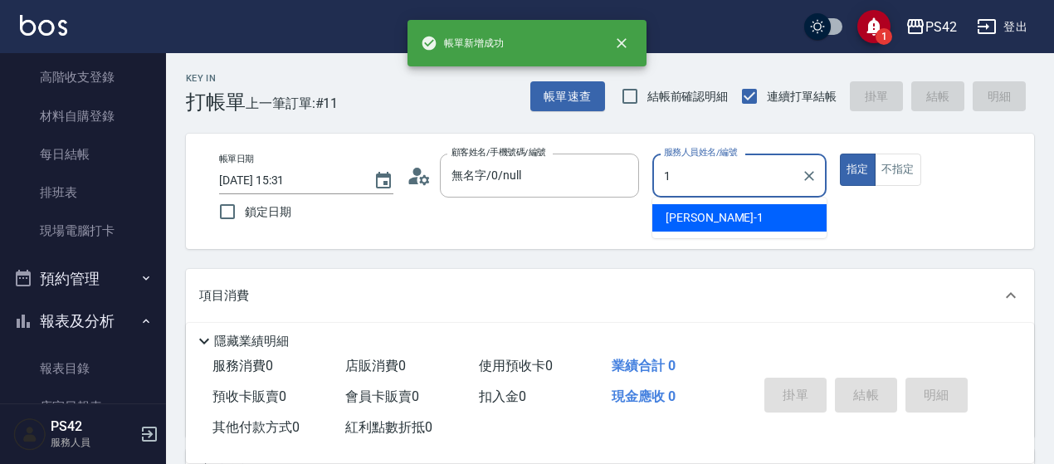
type input "[PERSON_NAME]-1"
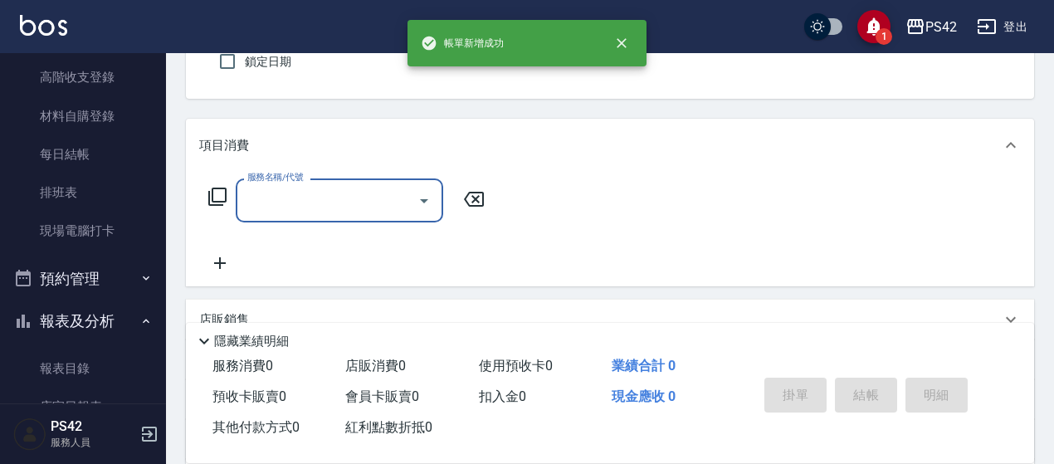
scroll to position [166, 0]
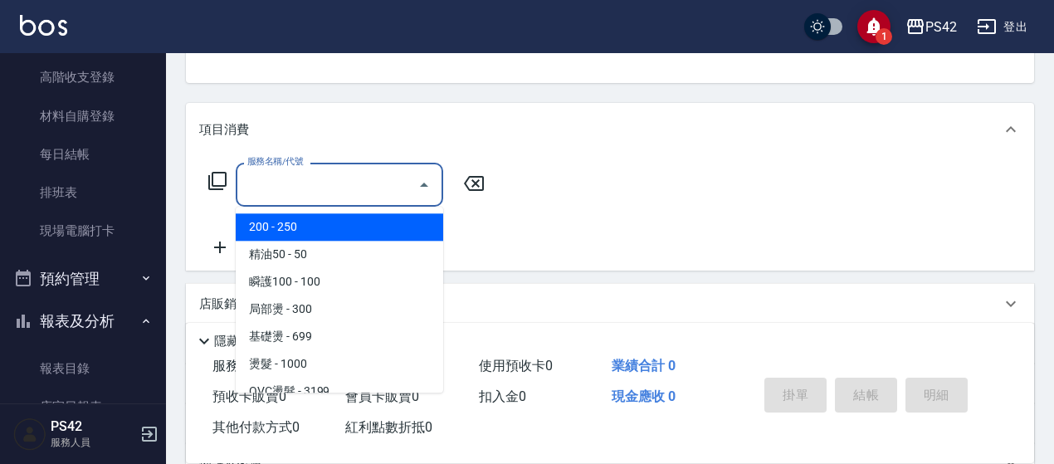
click at [304, 180] on input "服務名稱/代號" at bounding box center [327, 184] width 168 height 29
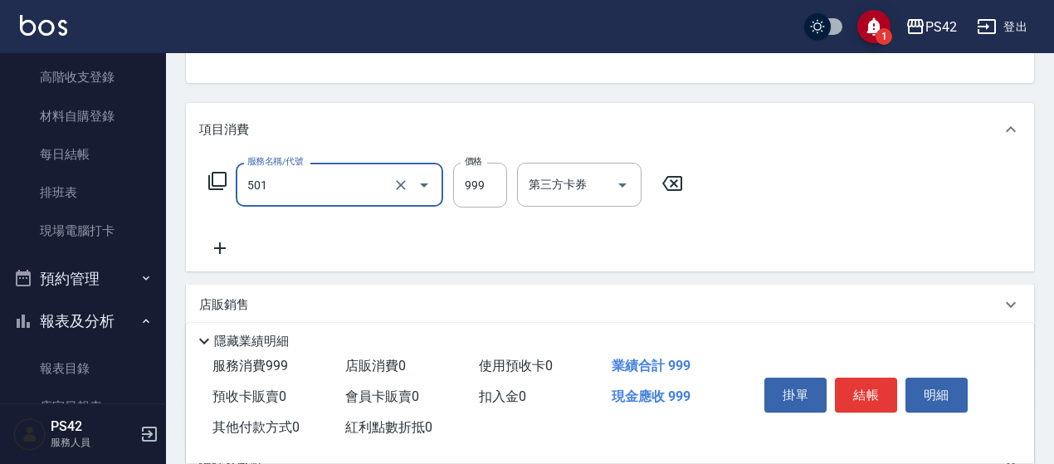
type input "染髮(501)"
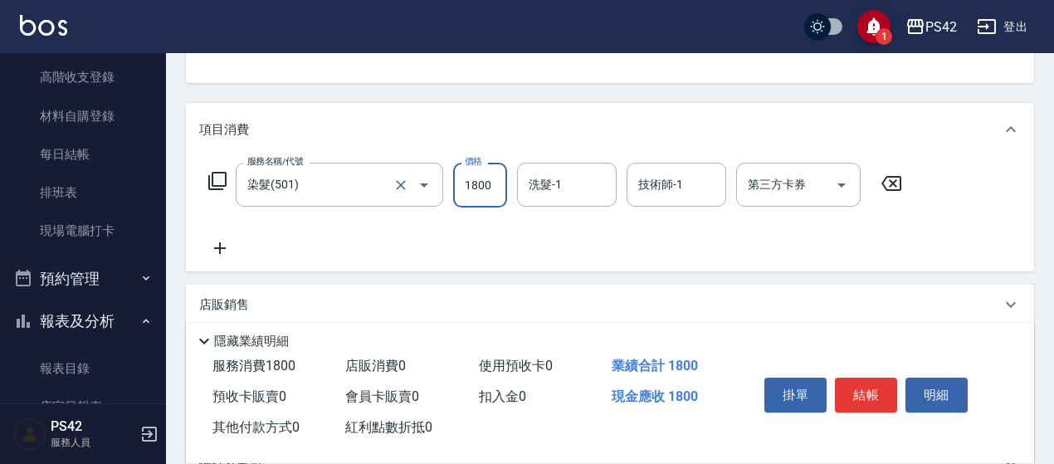
type input "1800"
type input "[PERSON_NAME]-33"
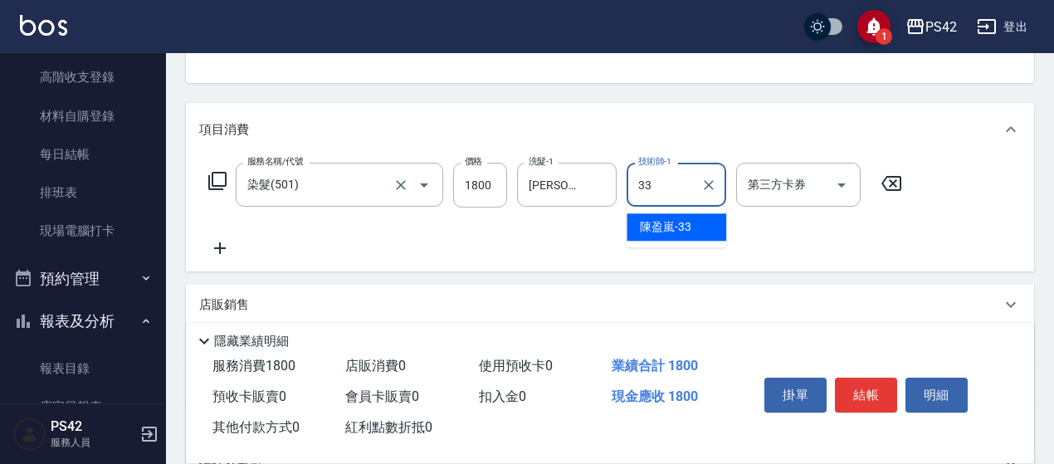
type input "[PERSON_NAME]-33"
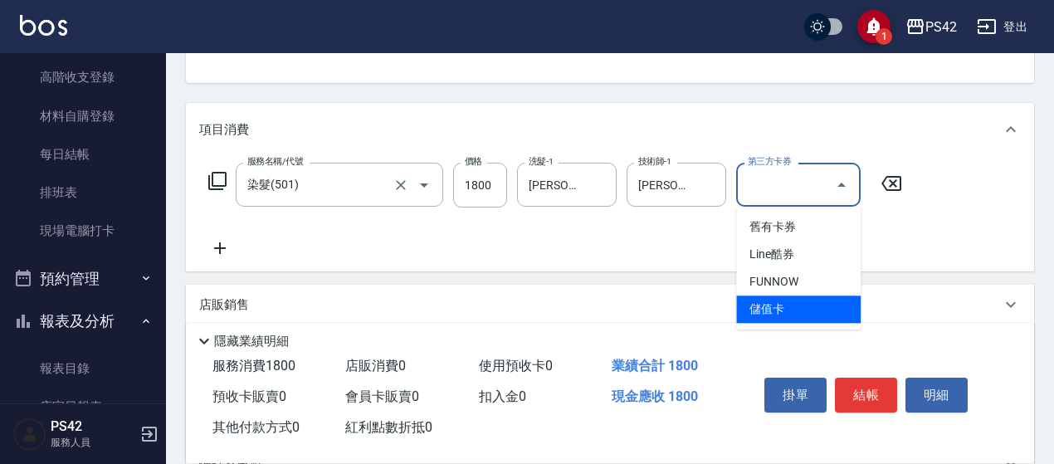
type input "儲值卡"
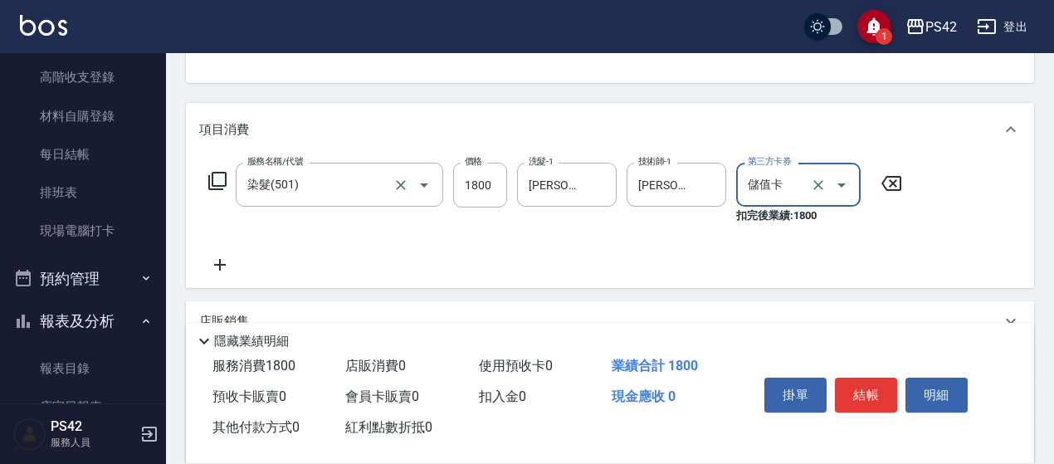
scroll to position [249, 0]
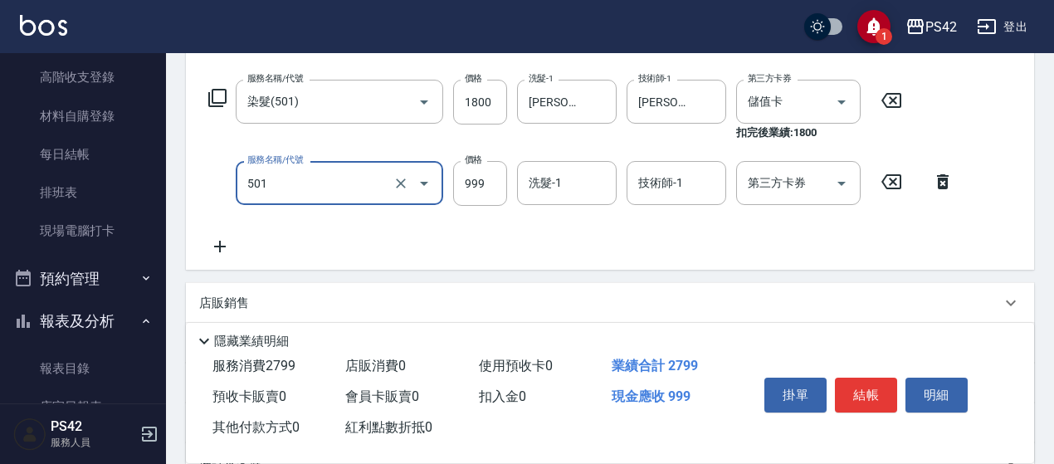
type input "染髮(501)"
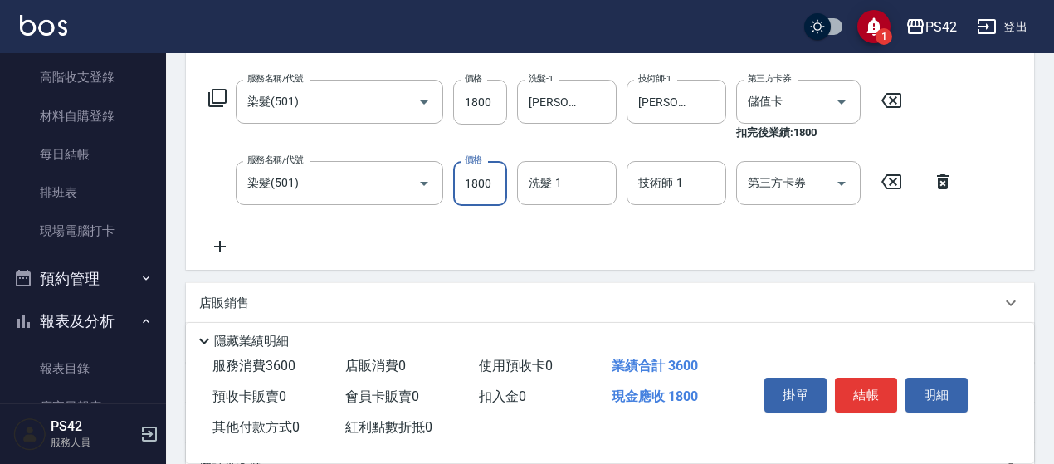
type input "1800"
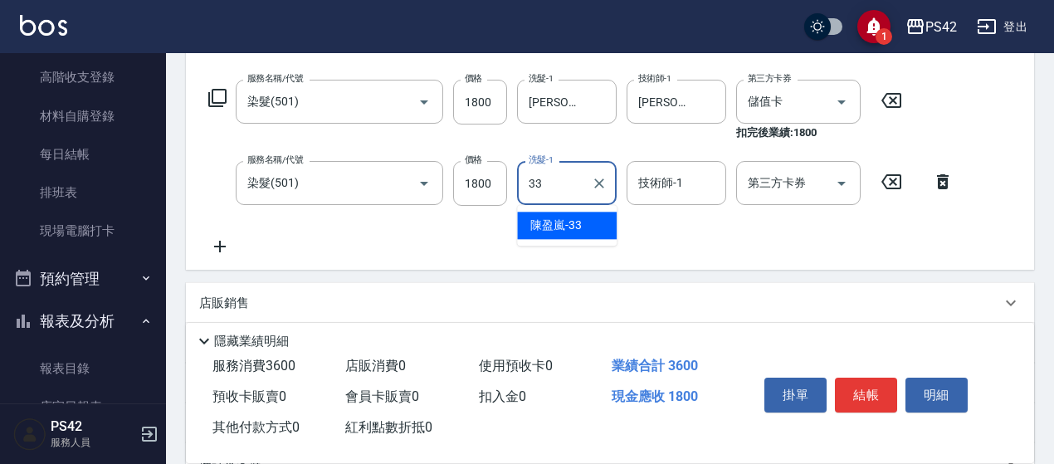
type input "[PERSON_NAME]-33"
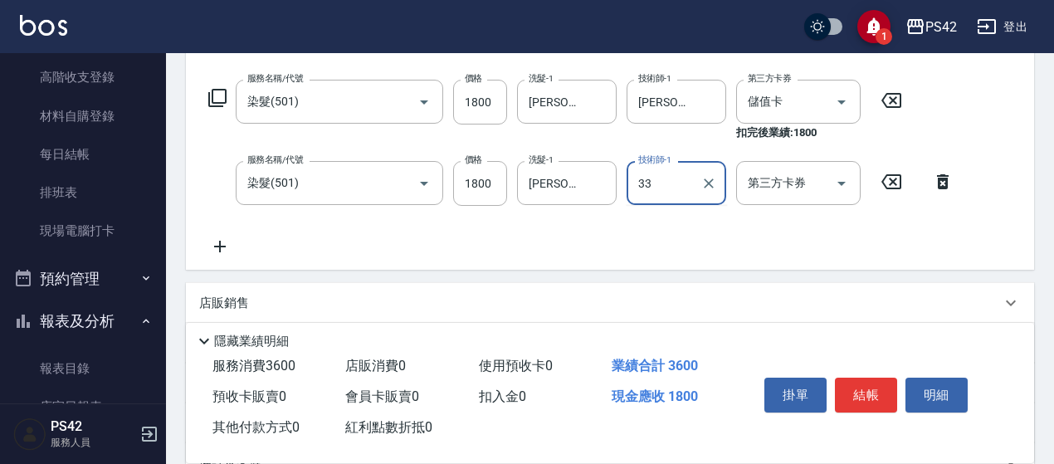
type input "[PERSON_NAME]-33"
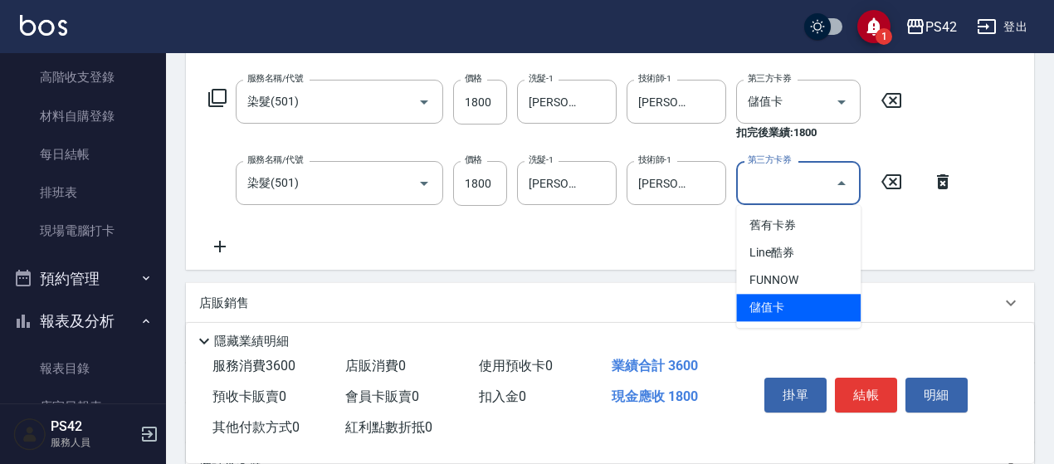
type input "儲值卡"
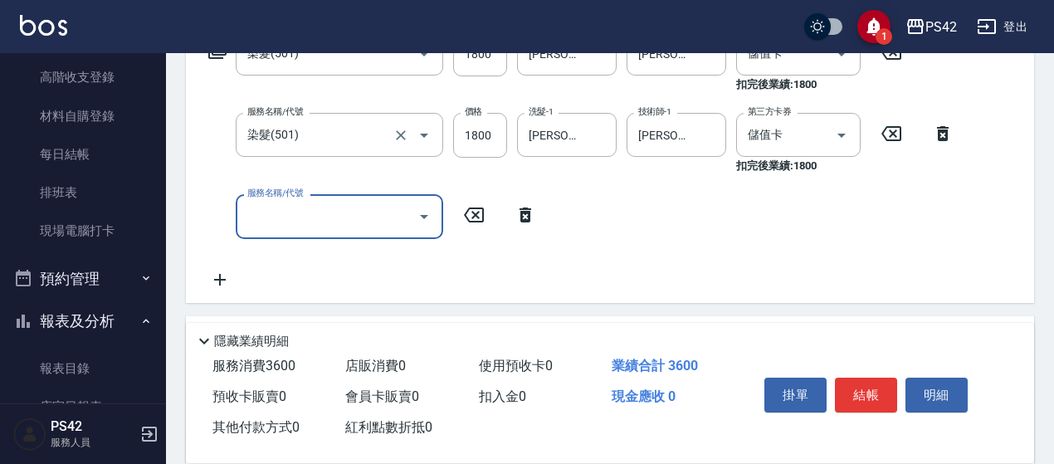
scroll to position [332, 0]
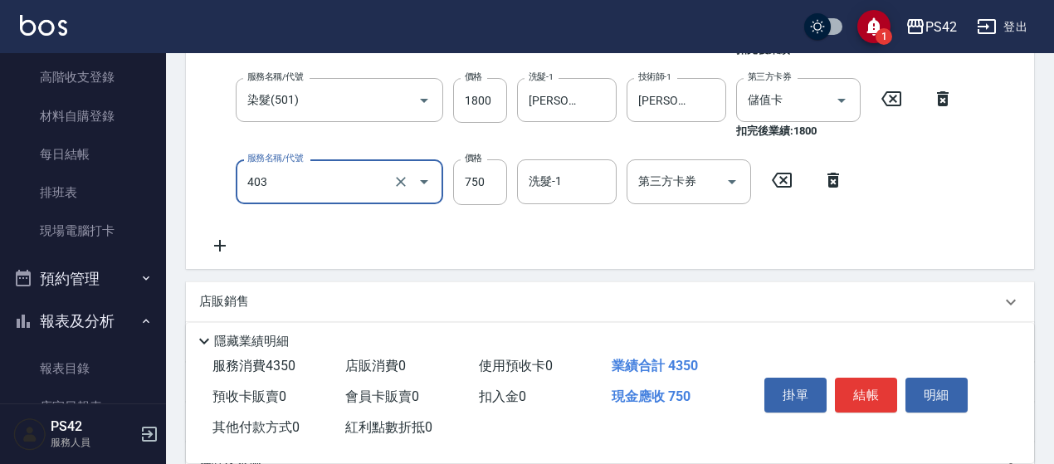
type input "750護(403)"
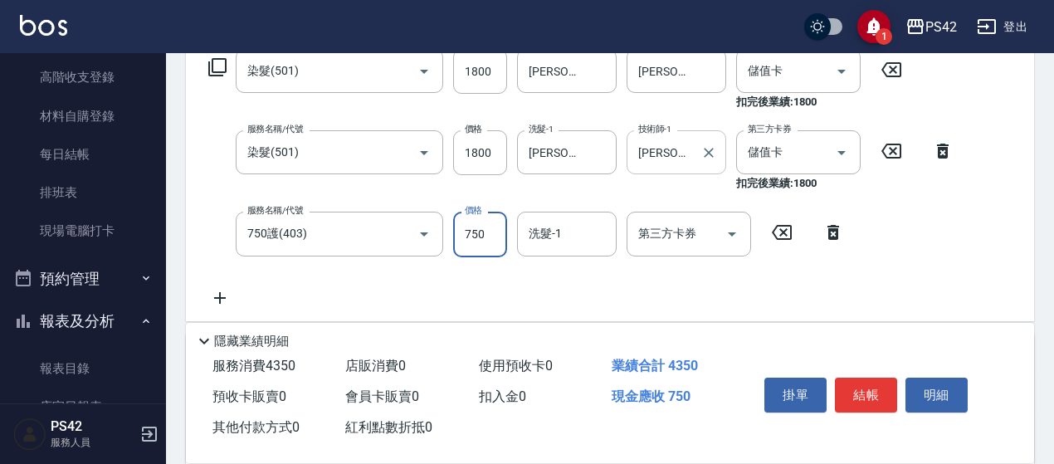
scroll to position [246, 0]
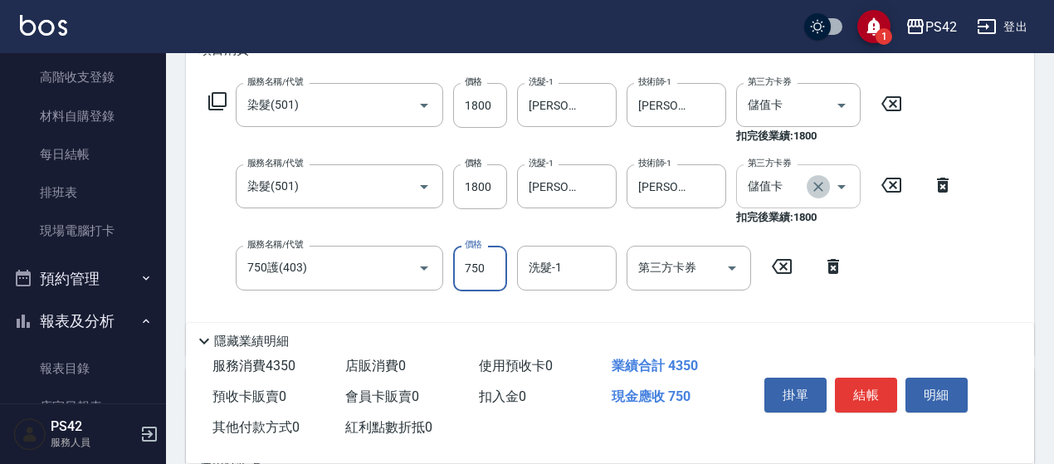
click at [816, 183] on icon "Clear" at bounding box center [818, 186] width 17 height 17
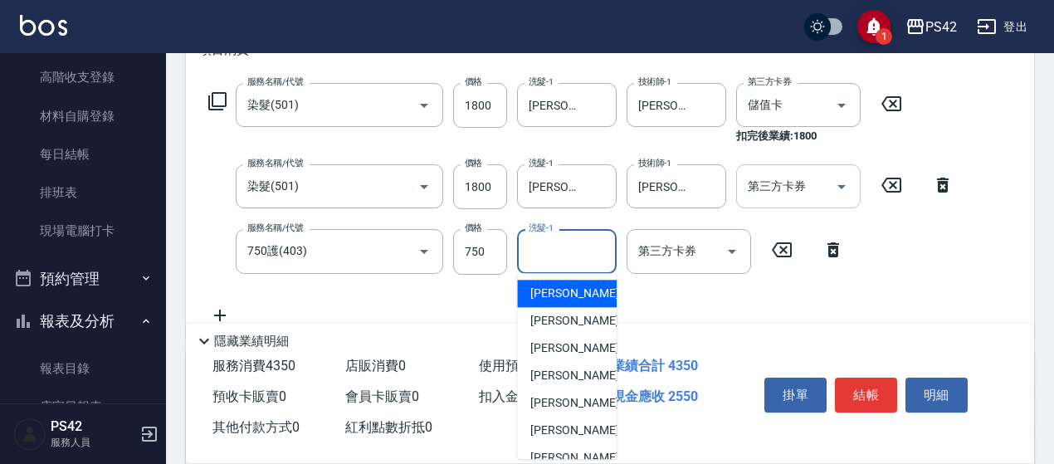
click at [570, 265] on input "洗髮-1" at bounding box center [566, 250] width 85 height 29
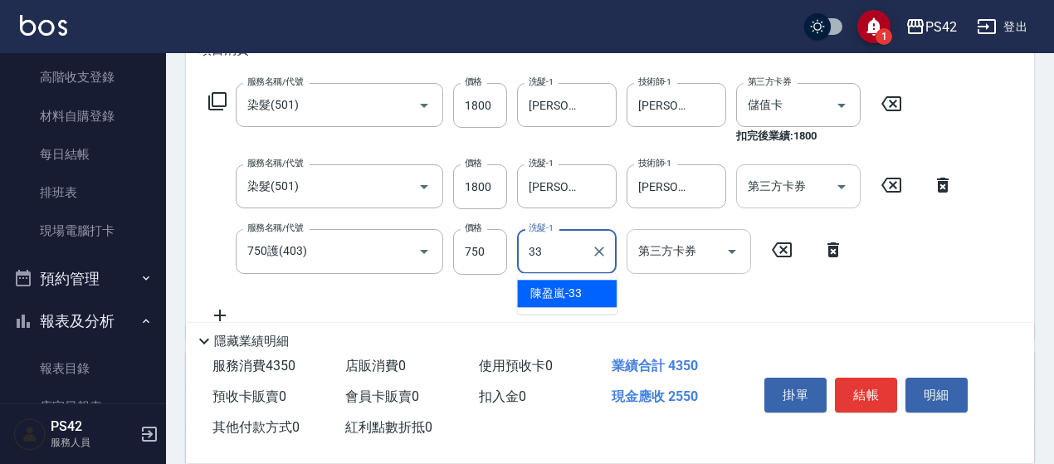
type input "[PERSON_NAME]-33"
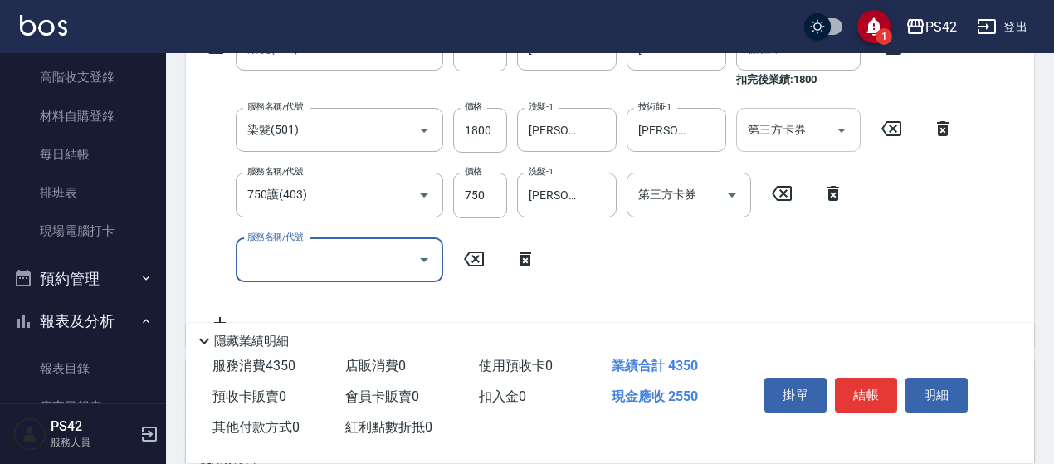
scroll to position [329, 0]
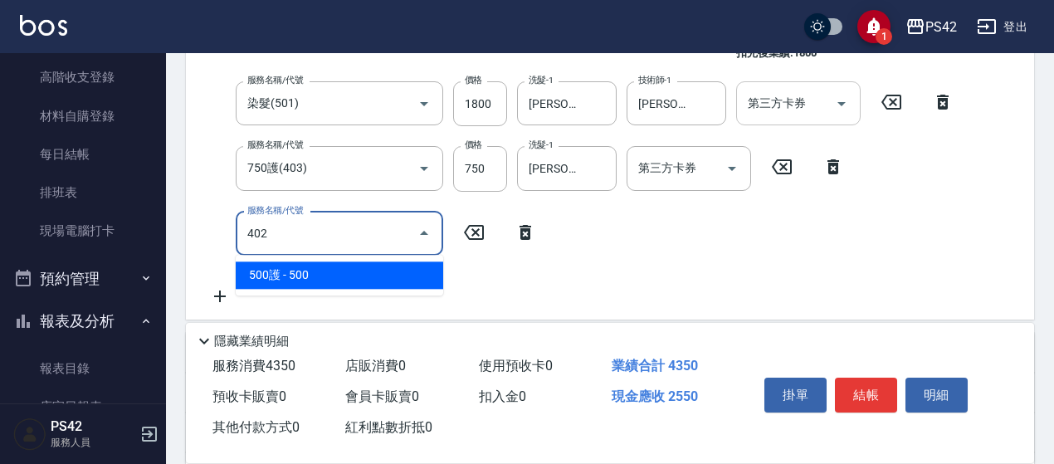
type input "500護(402)"
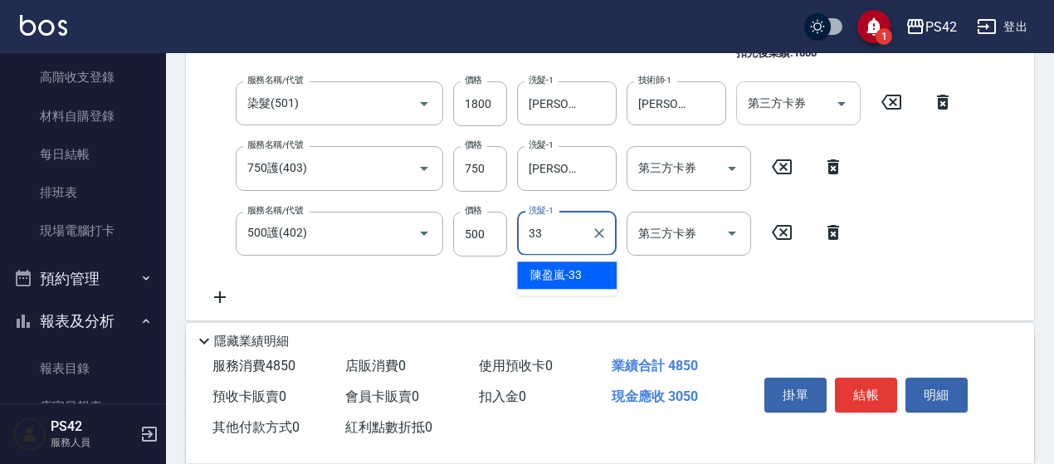
type input "[PERSON_NAME]-33"
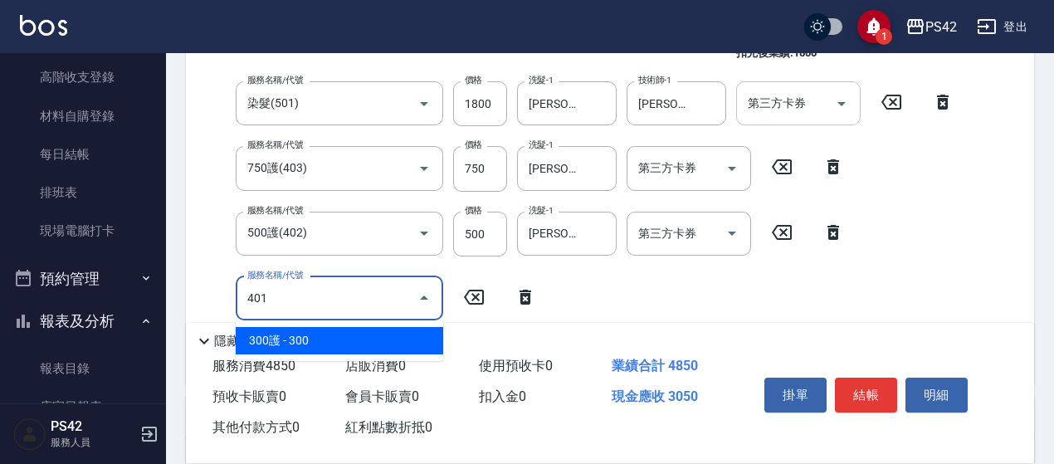
type input "300護(401)"
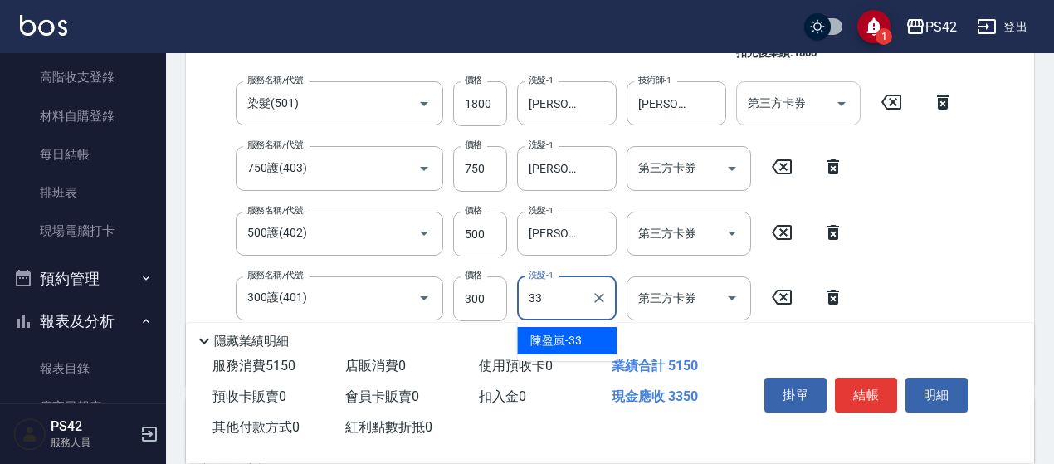
type input "[PERSON_NAME]-33"
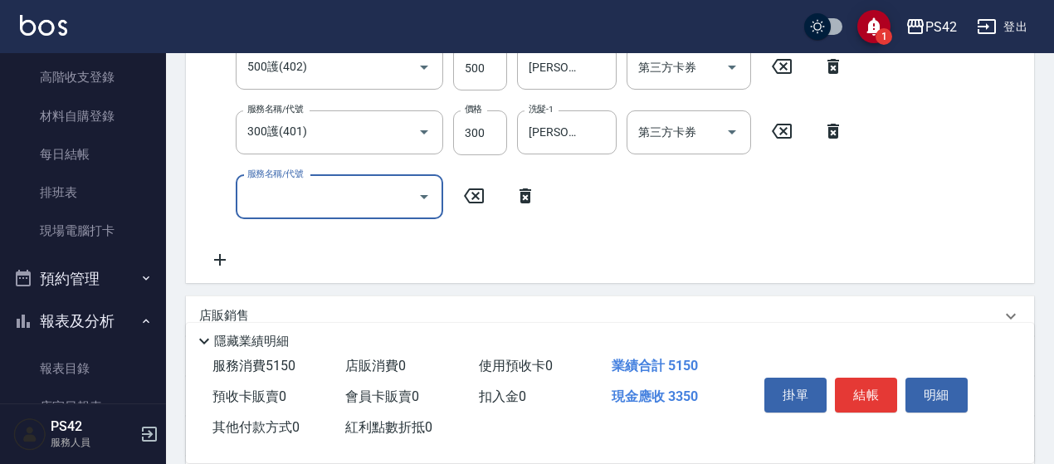
scroll to position [394, 0]
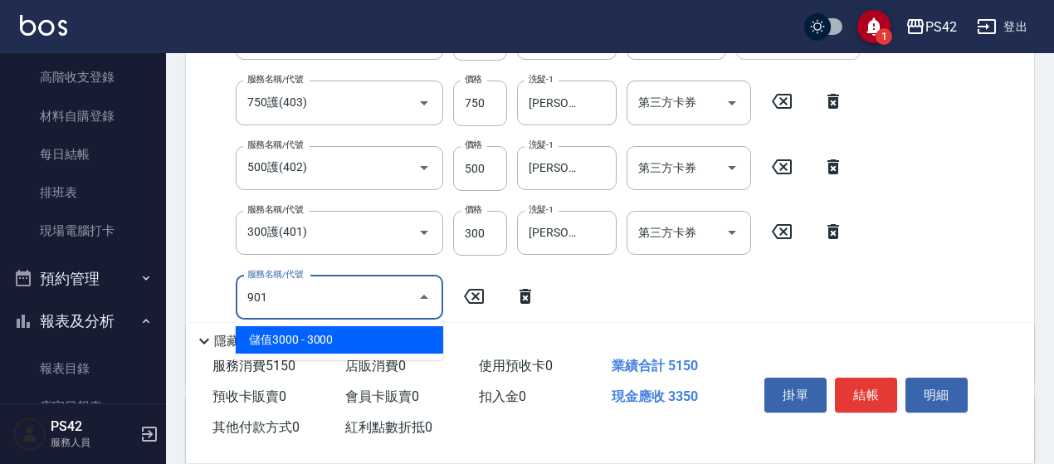
type input "儲值3000(901)"
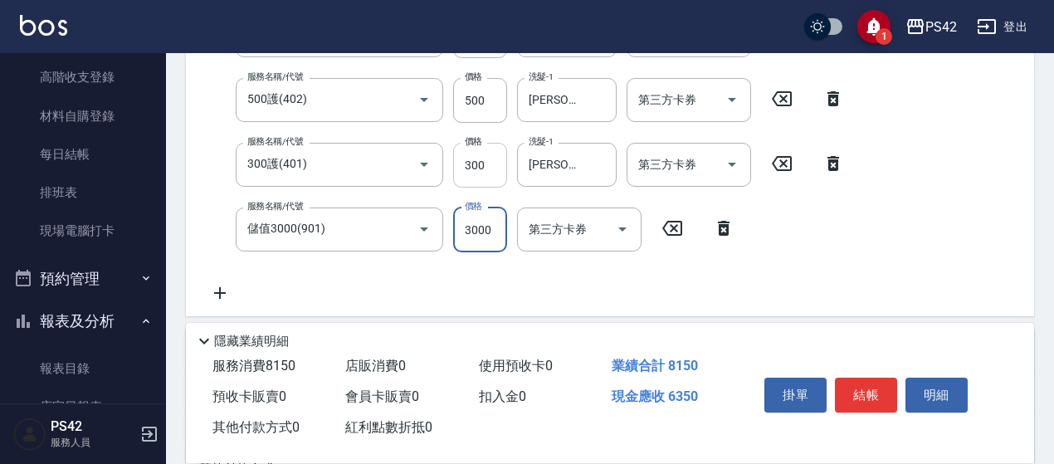
scroll to position [478, 0]
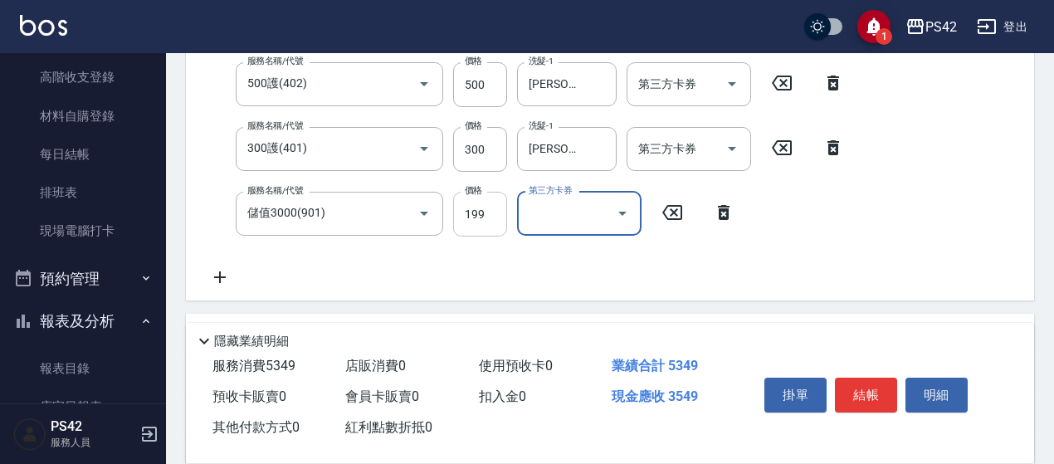
click at [496, 222] on div "服務名稱/代號 染髮(501) 服務名稱/代號 價格 1800 價格 洗髮-1 [PERSON_NAME]-33 洗髮-1 技術師-1 [PERSON_NAM…" at bounding box center [581, 69] width 764 height 436
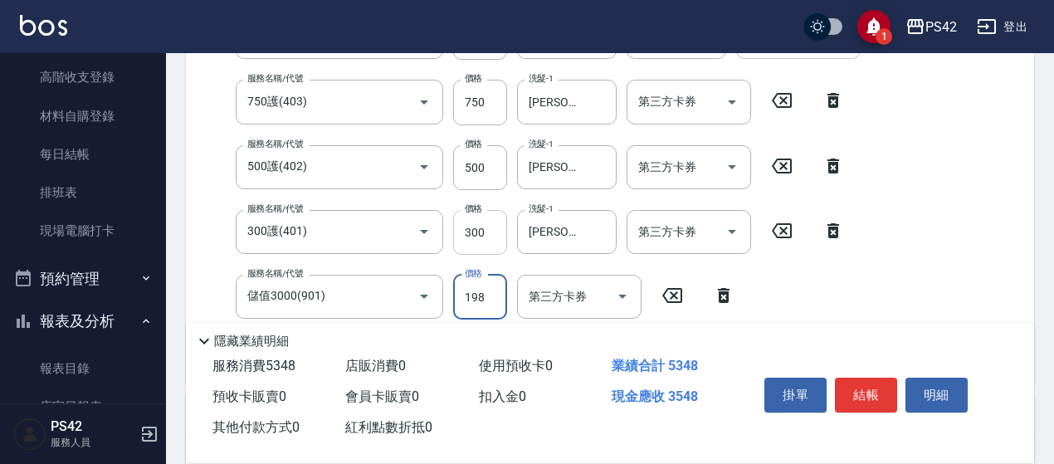
type input "198"
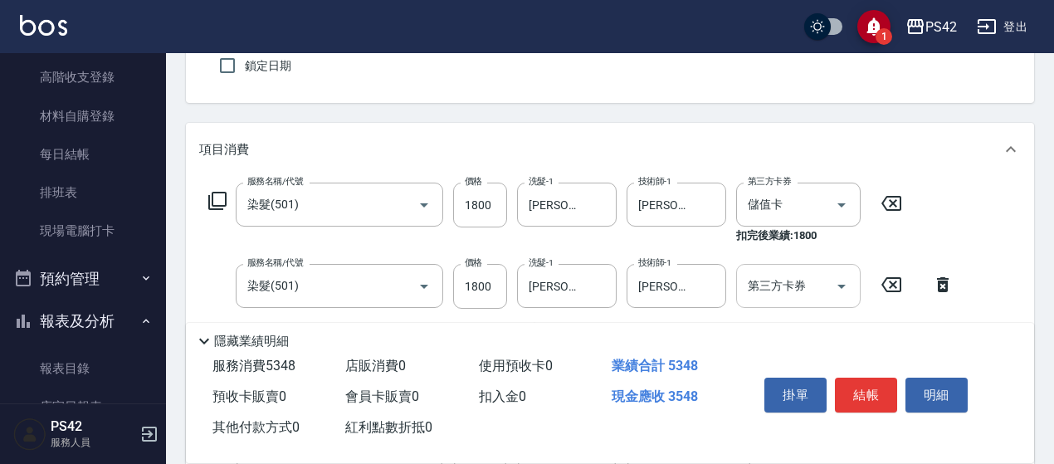
scroll to position [0, 0]
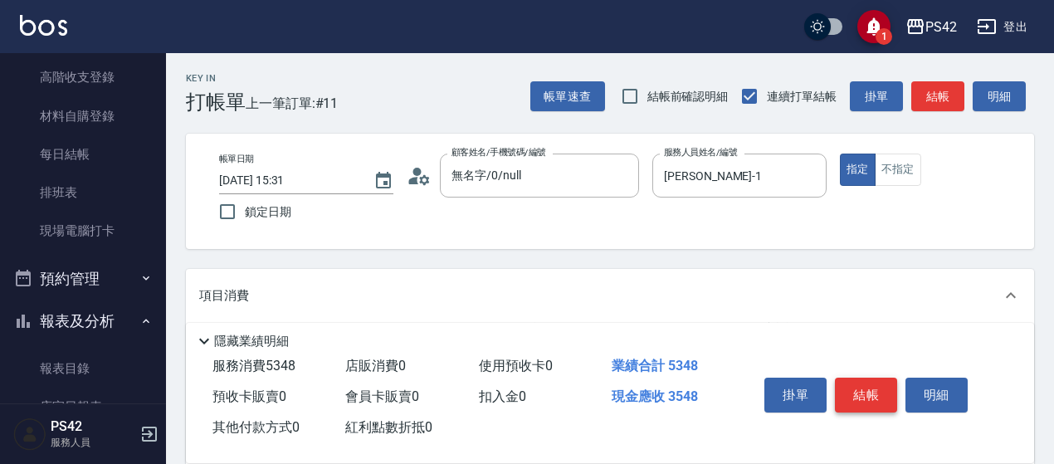
click at [853, 380] on button "結帳" at bounding box center [866, 394] width 62 height 35
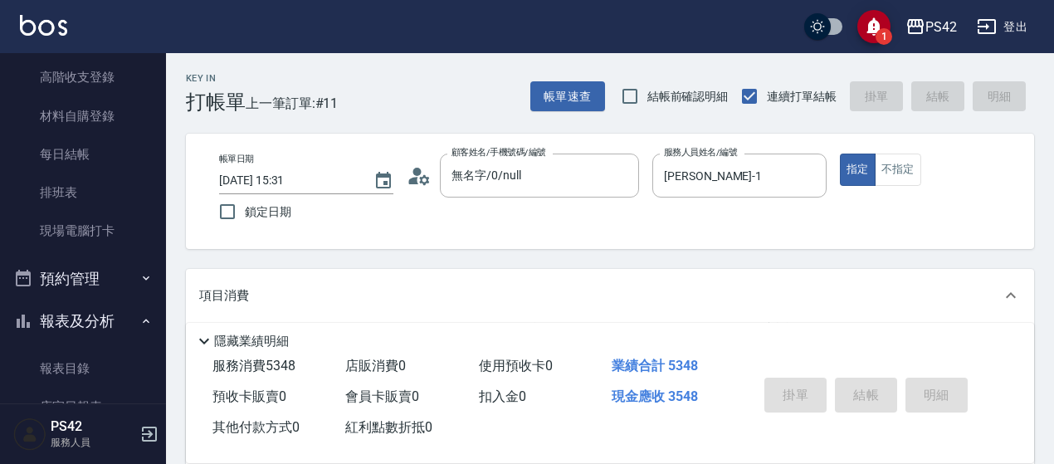
type input "[DATE] 15:32"
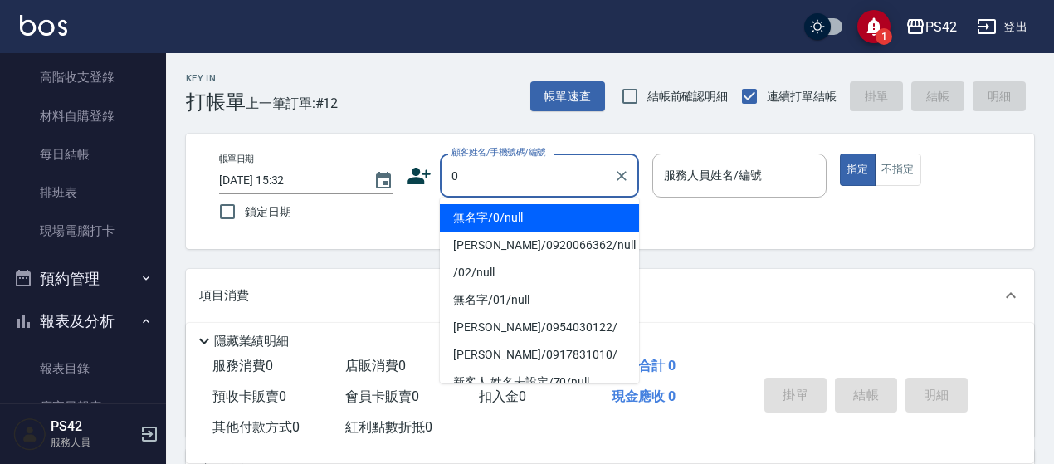
type input "無名字/0/null"
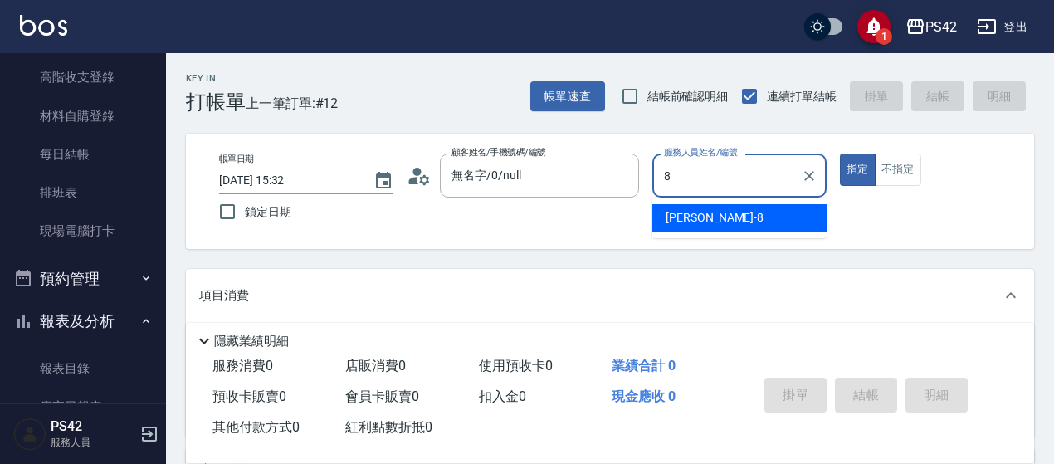
type input "[PERSON_NAME]-8"
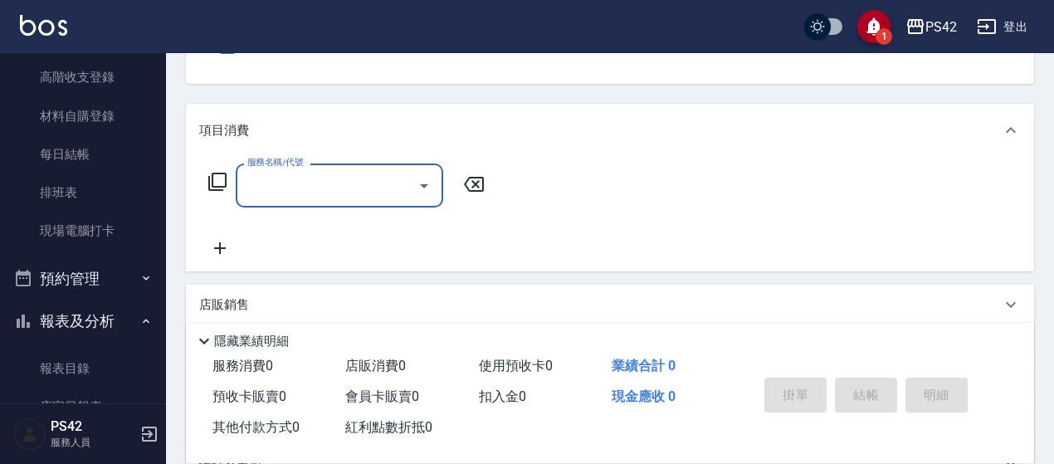
scroll to position [166, 0]
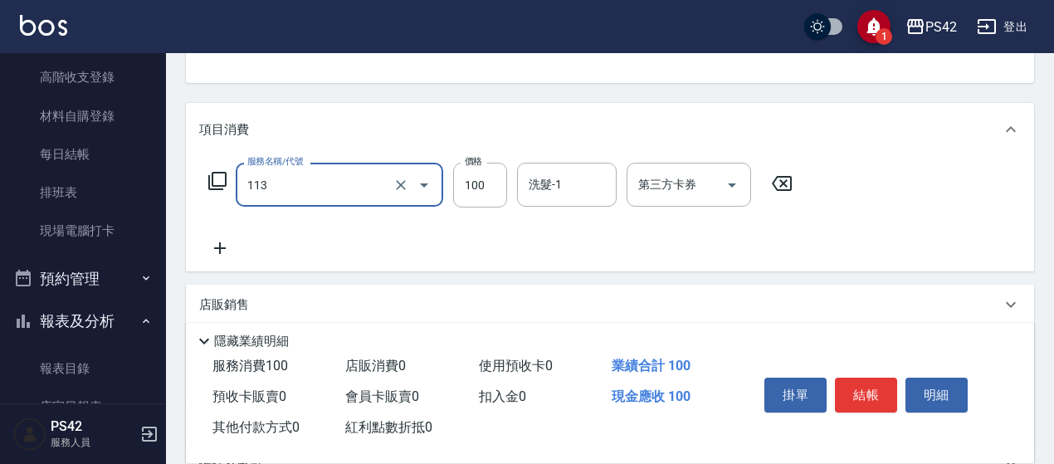
type input "瞬護100(113)"
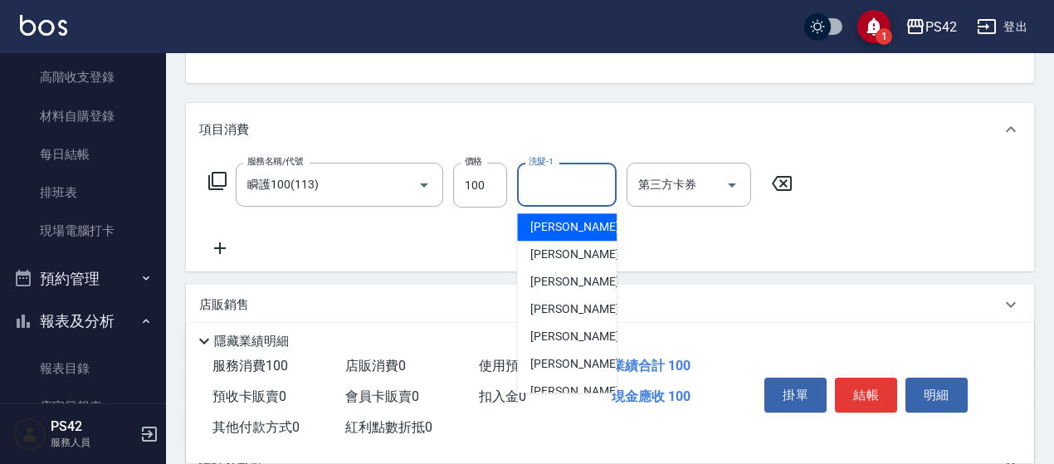
type input "[PERSON_NAME]-1"
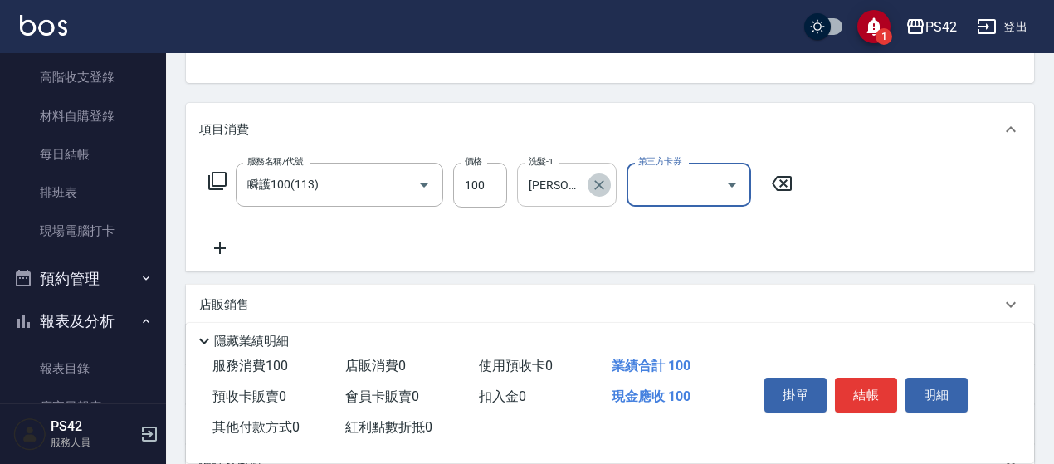
click at [601, 180] on icon "Clear" at bounding box center [599, 185] width 17 height 17
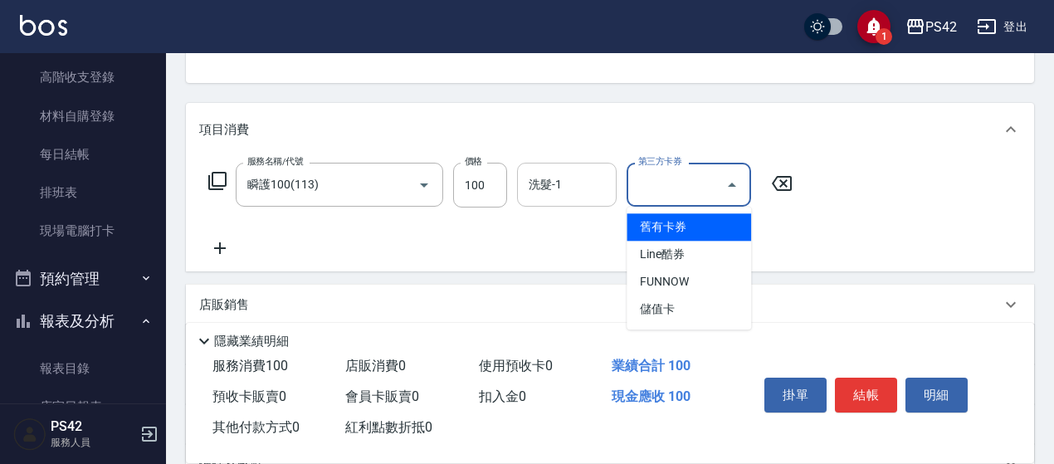
click at [647, 188] on input "第三方卡券" at bounding box center [676, 184] width 85 height 29
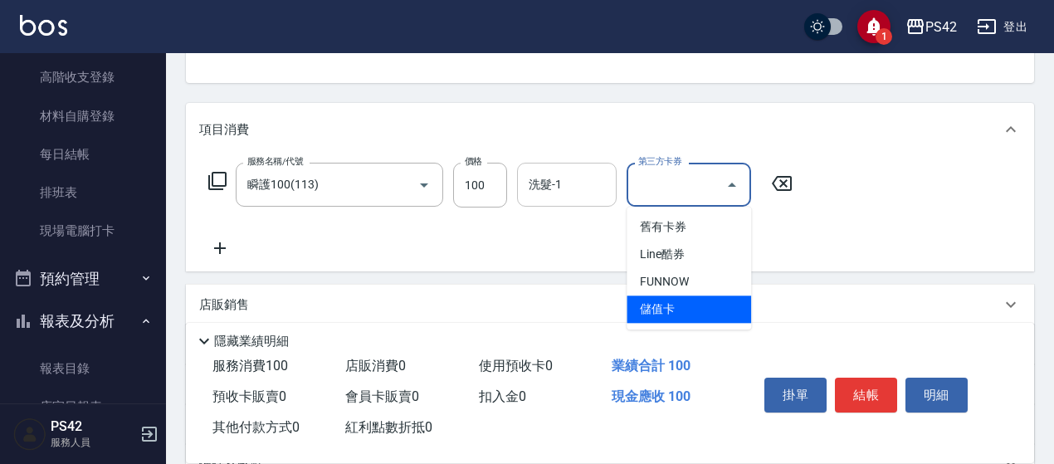
click at [665, 299] on span "儲值卡" at bounding box center [688, 308] width 124 height 27
type input "儲值卡"
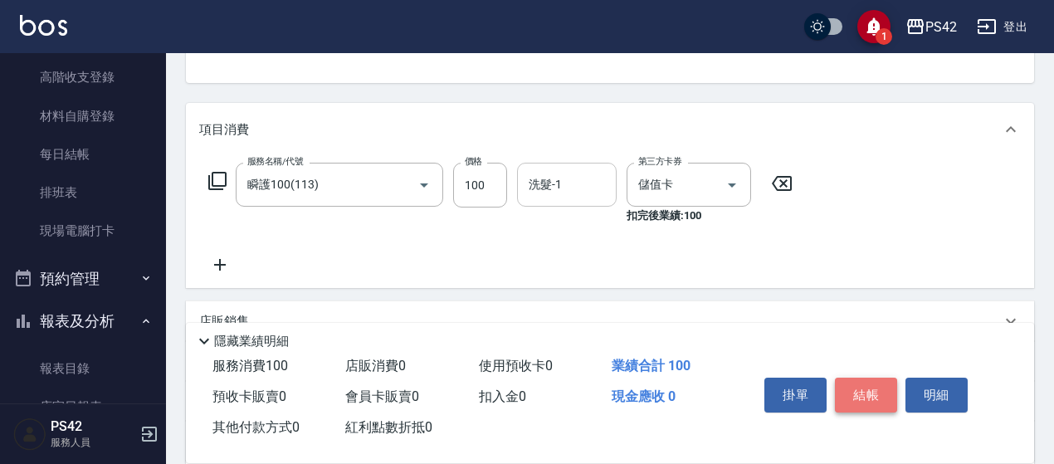
click at [850, 391] on button "結帳" at bounding box center [866, 394] width 62 height 35
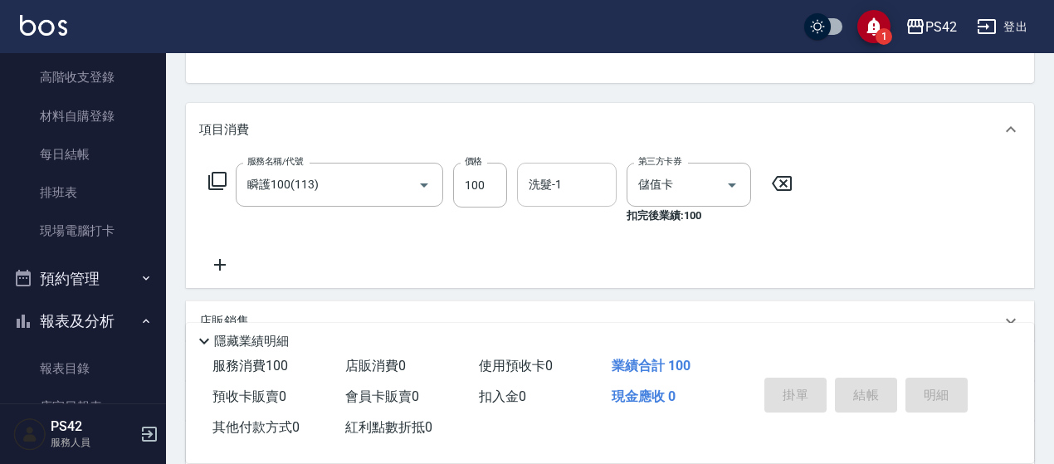
type input "[DATE] 15:33"
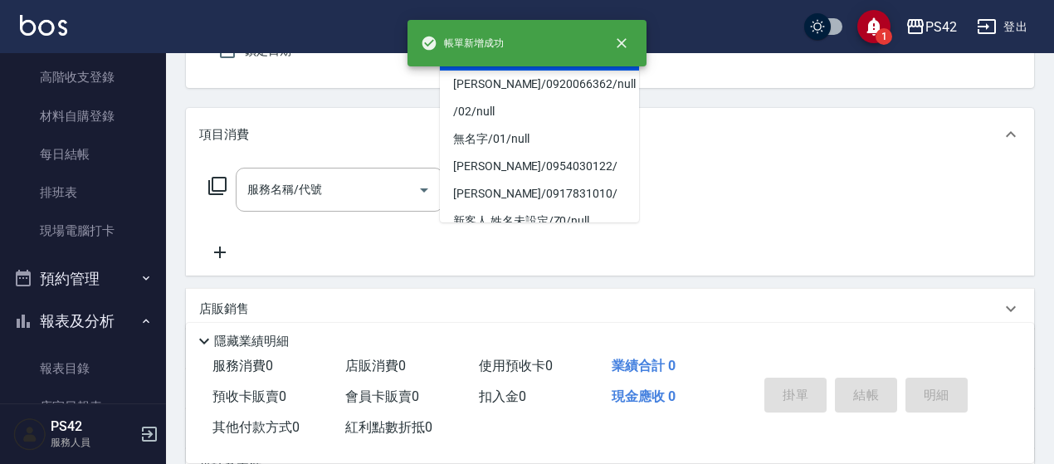
type input "無名字/0/null"
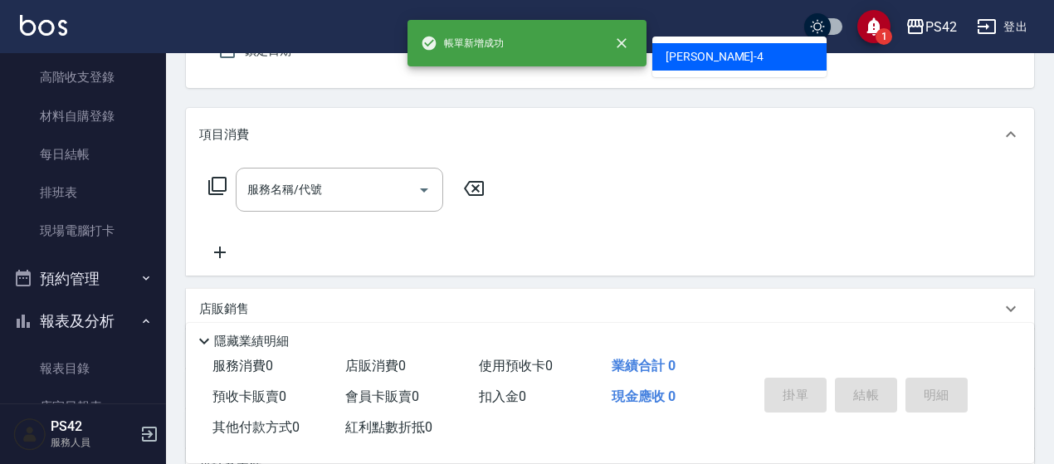
type input "[PERSON_NAME]-4"
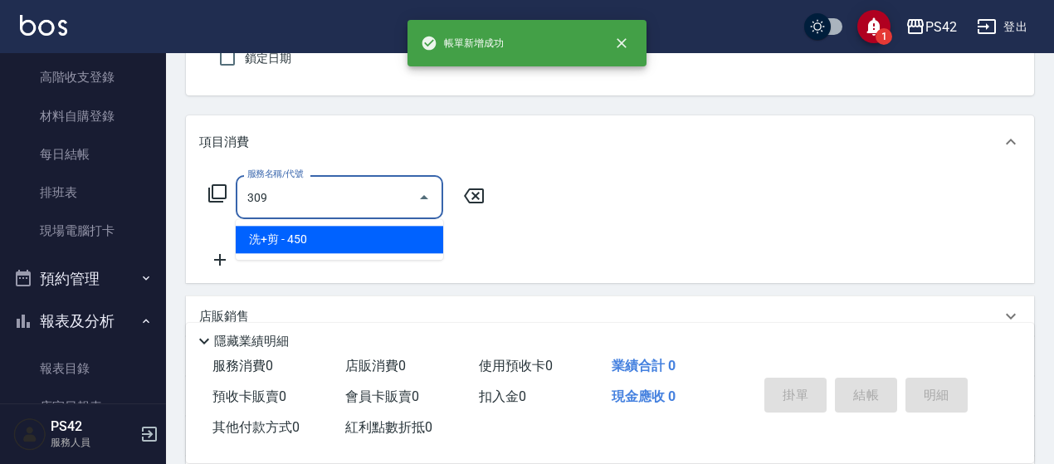
type input "洗+剪(309)"
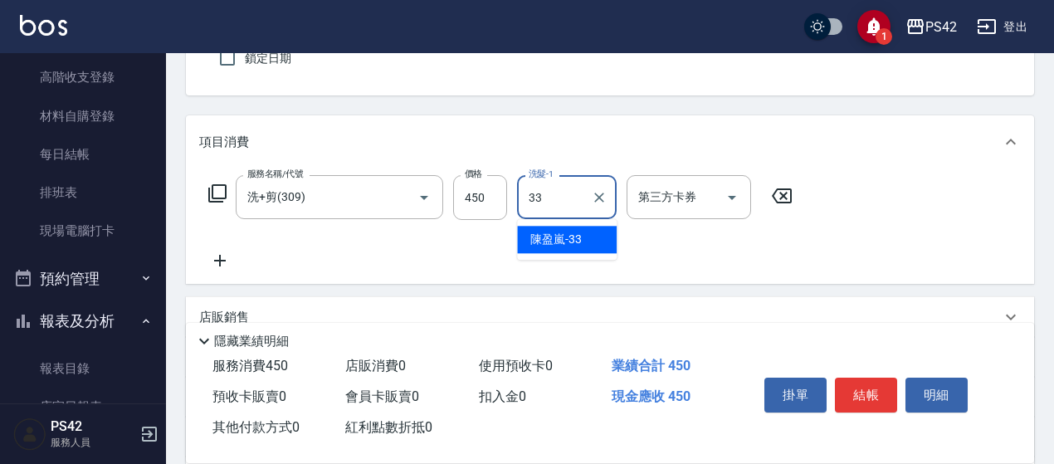
type input "[PERSON_NAME]-33"
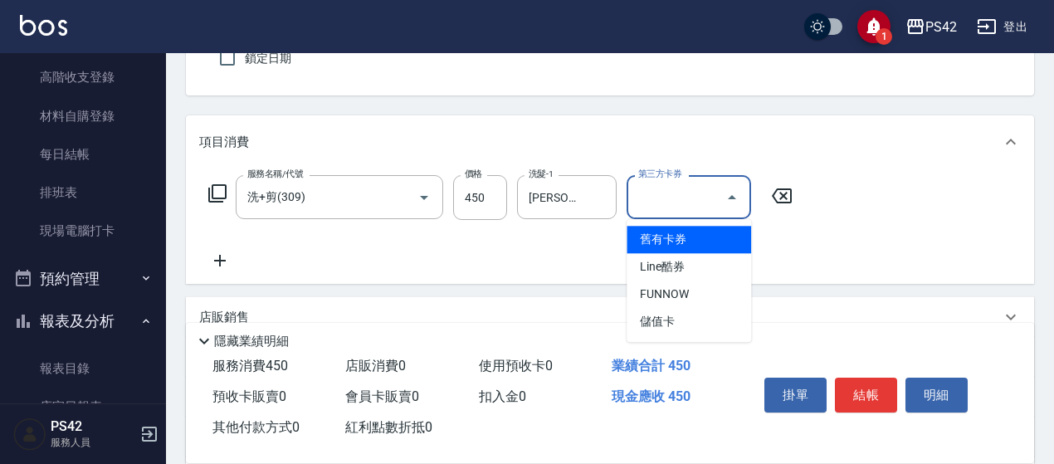
type input "儲值卡"
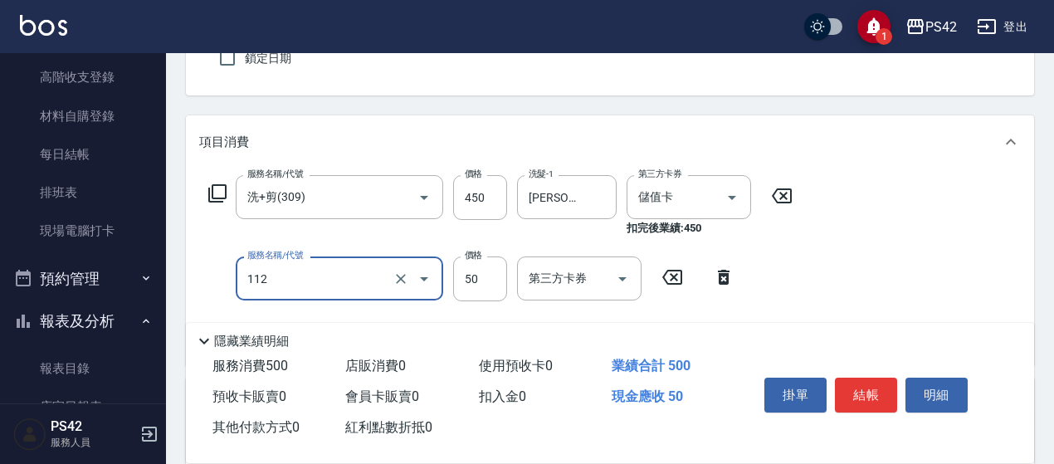
type input "精油50(112)"
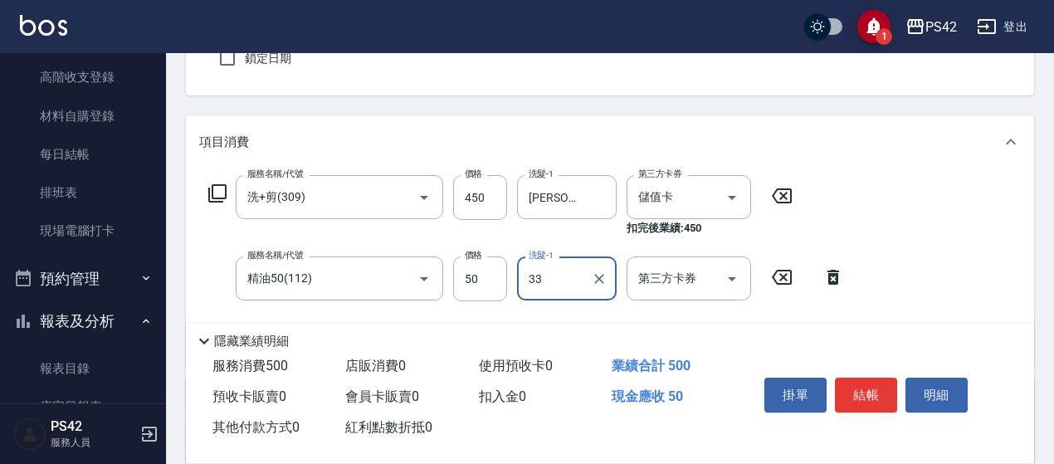
type input "[PERSON_NAME]-33"
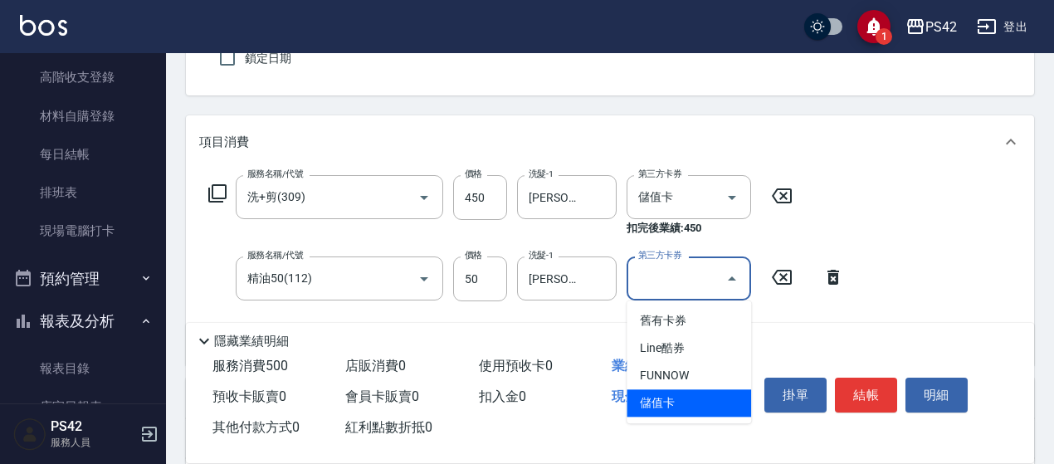
type input "儲值卡"
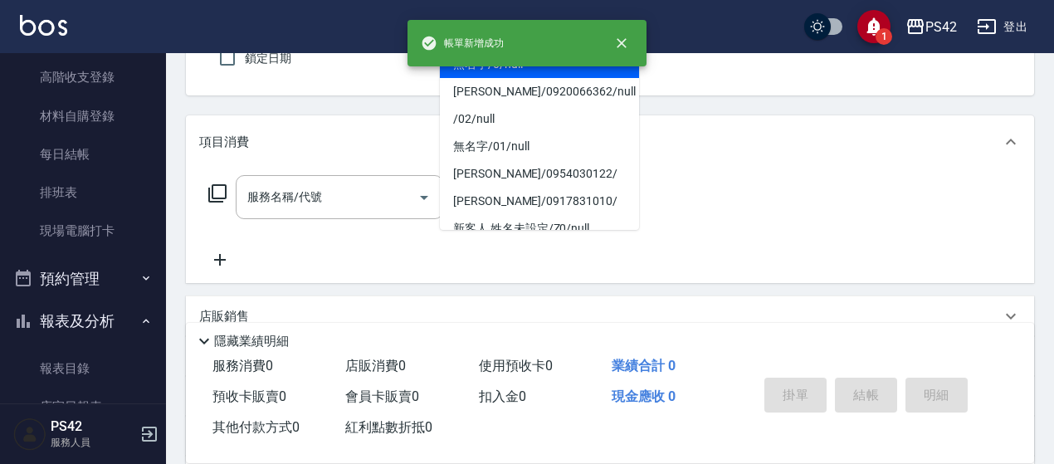
type input "無名字/0/null"
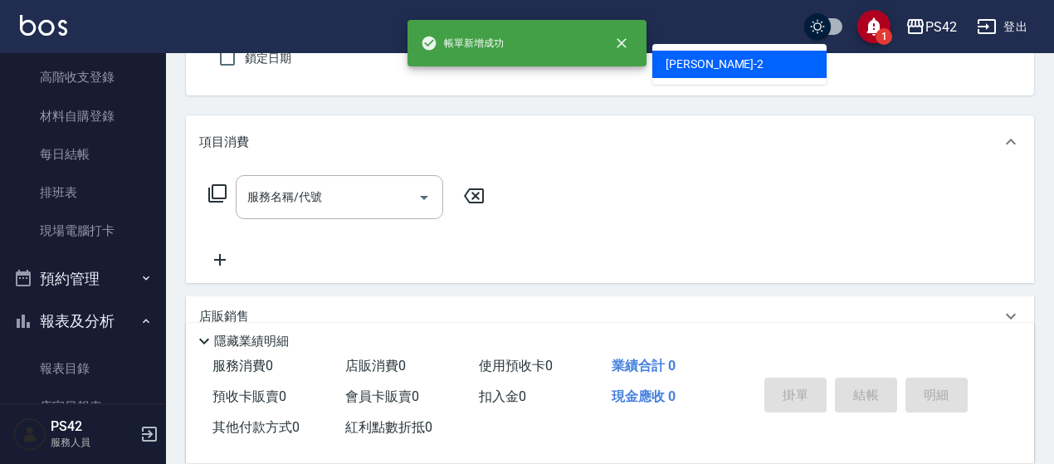
type input "[PERSON_NAME]-2"
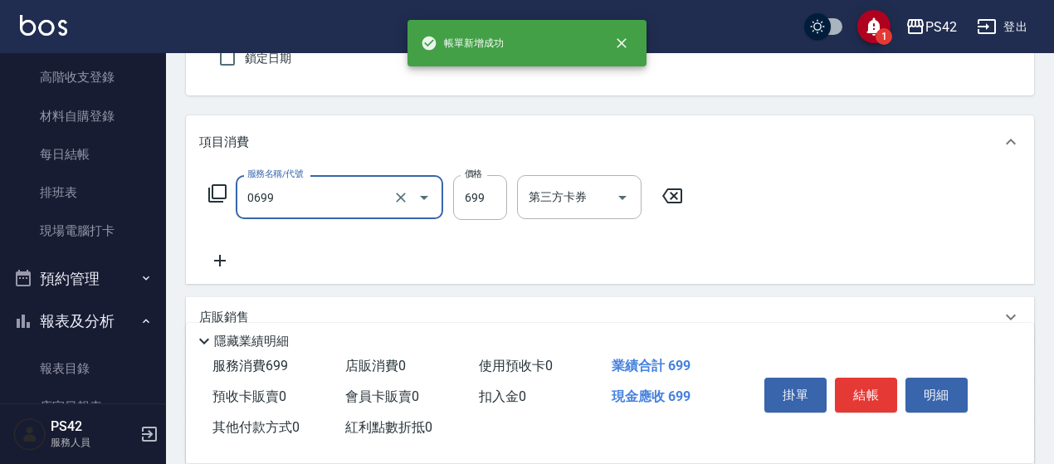
type input "精油SPA(0699)"
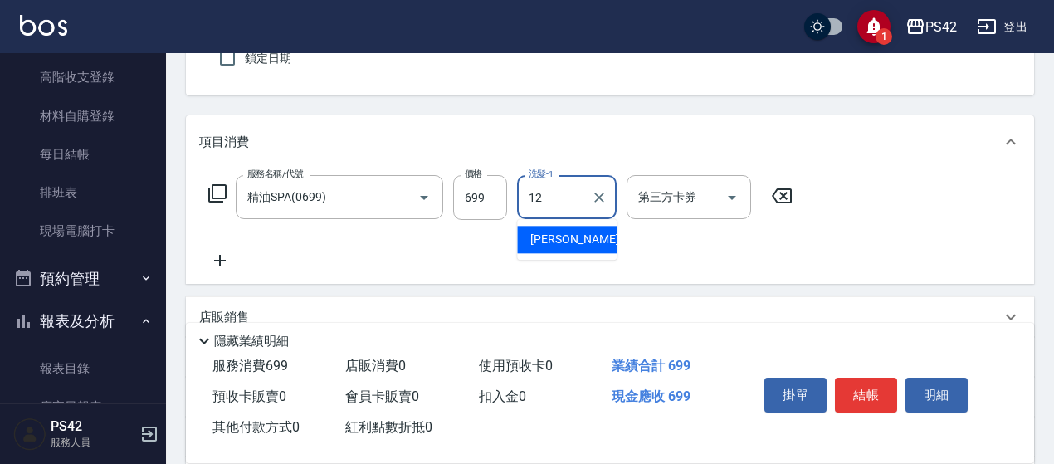
type input "[PERSON_NAME]-12"
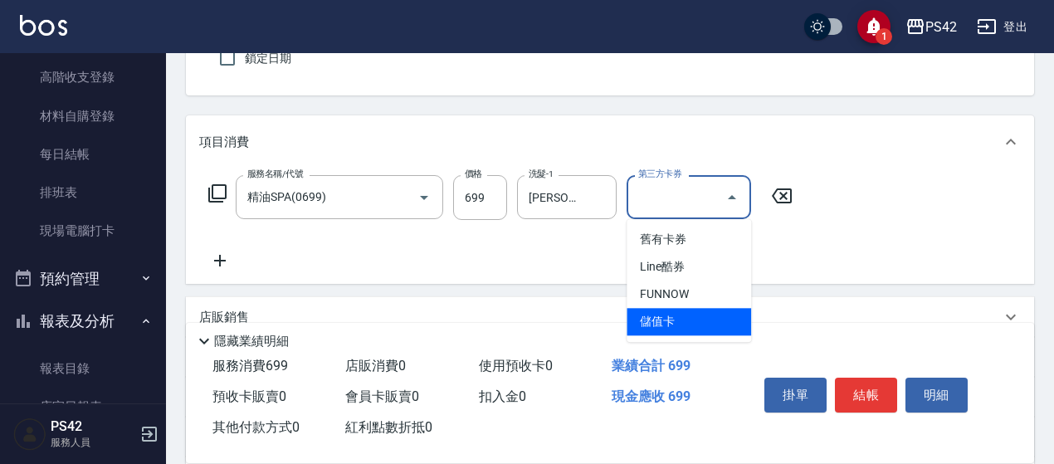
type input "儲值卡"
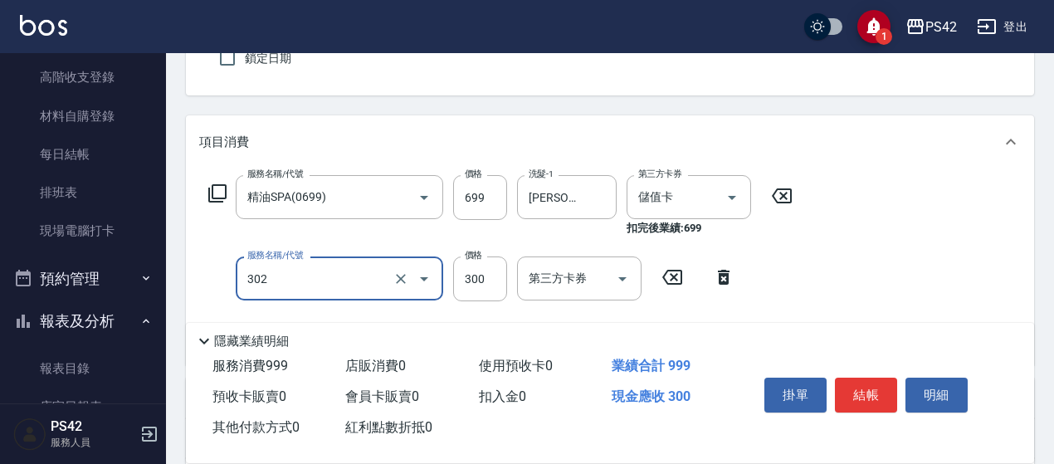
type input "剪髮(302)"
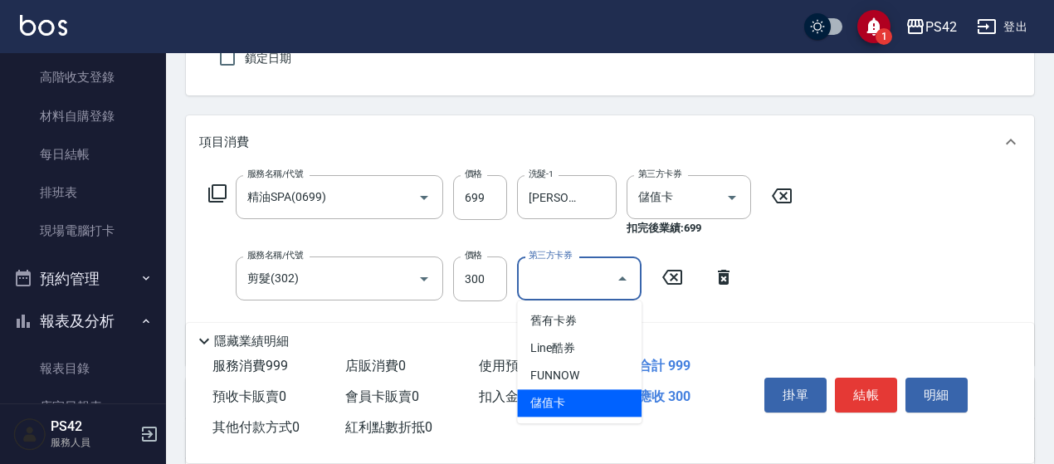
type input "儲值卡"
